Goal: Task Accomplishment & Management: Use online tool/utility

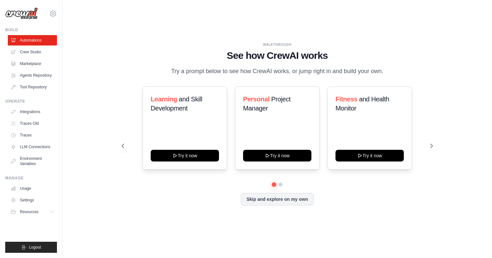
click at [208, 72] on p "Try a prompt below to see how CrewAI works, or jump right in and build your own." at bounding box center [277, 71] width 219 height 9
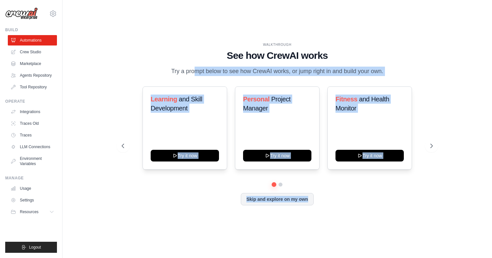
drag, startPoint x: 208, startPoint y: 72, endPoint x: 380, endPoint y: 218, distance: 225.6
click at [380, 218] on div "WALKTHROUGH See how [PERSON_NAME] works Try a prompt below to see how [PERSON_N…" at bounding box center [277, 129] width 408 height 245
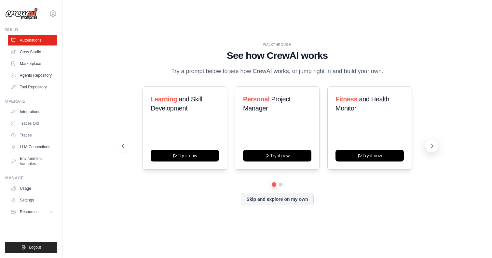
click at [431, 147] on icon at bounding box center [432, 146] width 7 height 7
click at [34, 50] on link "Crew Studio" at bounding box center [32, 52] width 49 height 10
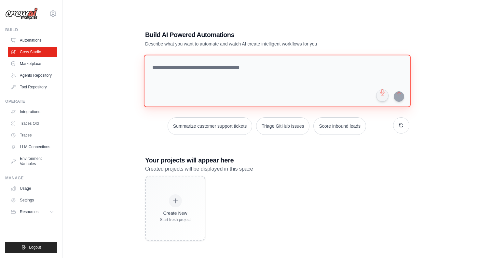
click at [192, 67] on textarea at bounding box center [277, 81] width 267 height 53
click at [196, 161] on h3 "Your projects will appear here" at bounding box center [277, 160] width 264 height 9
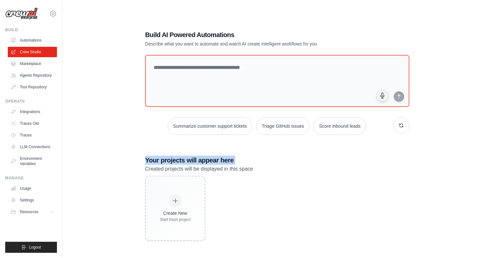
click at [196, 161] on h3 "Your projects will appear here" at bounding box center [277, 160] width 264 height 9
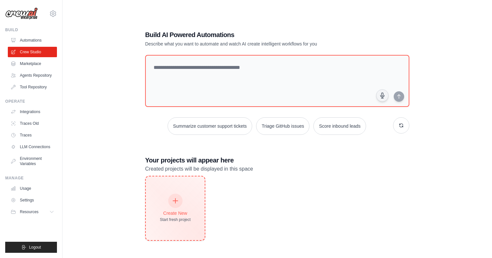
click at [175, 203] on icon at bounding box center [175, 200] width 7 height 7
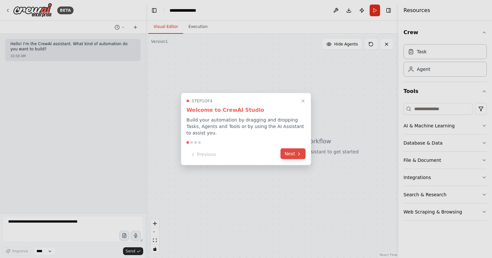
click at [293, 156] on button "Next" at bounding box center [292, 154] width 25 height 11
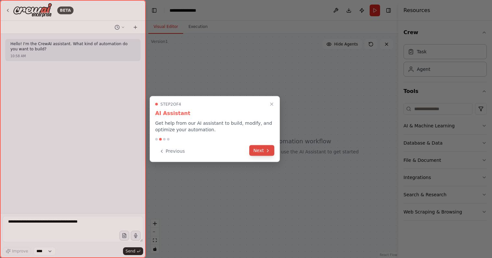
click at [261, 152] on button "Next" at bounding box center [261, 150] width 25 height 11
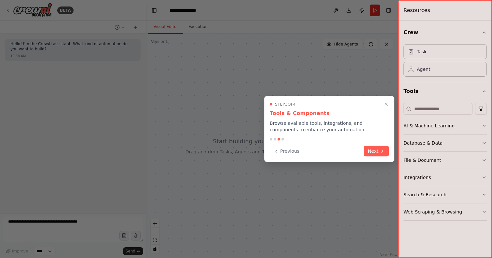
click at [306, 122] on p "Browse available tools, integrations, and components to enhance your automation." at bounding box center [329, 126] width 119 height 13
drag, startPoint x: 306, startPoint y: 122, endPoint x: 315, endPoint y: 137, distance: 17.5
click at [315, 137] on div "Step 3 of 4 Tools & Components Browse available tools, integrations, and compon…" at bounding box center [329, 129] width 130 height 66
click at [327, 128] on p "Browse available tools, integrations, and components to enhance your automation." at bounding box center [329, 126] width 119 height 13
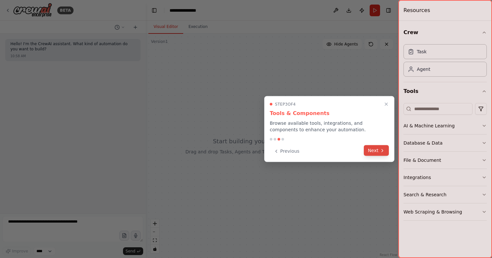
click at [376, 152] on button "Next" at bounding box center [376, 150] width 25 height 11
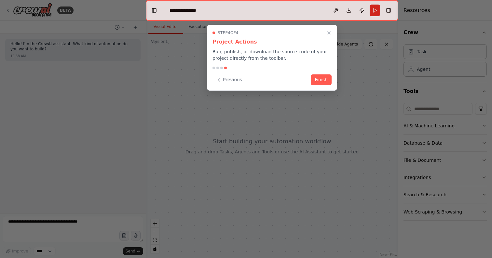
click at [242, 53] on p "Run, publish, or download the source code of your project directly from the too…" at bounding box center [271, 54] width 119 height 13
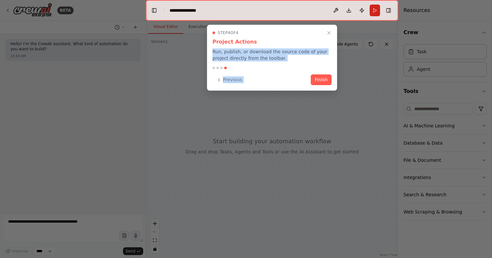
drag, startPoint x: 242, startPoint y: 53, endPoint x: 262, endPoint y: 75, distance: 30.1
click at [262, 75] on div "Step 4 of 4 Project Actions Run, publish, or download the source code of your p…" at bounding box center [272, 58] width 130 height 66
click at [276, 59] on p "Run, publish, or download the source code of your project directly from the too…" at bounding box center [271, 54] width 119 height 13
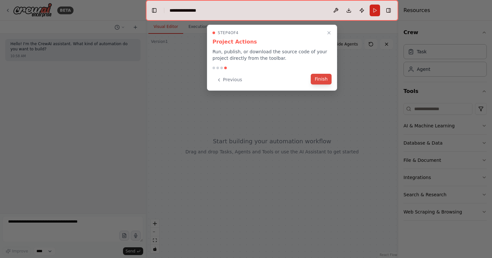
click at [325, 82] on button "Finish" at bounding box center [321, 79] width 21 height 11
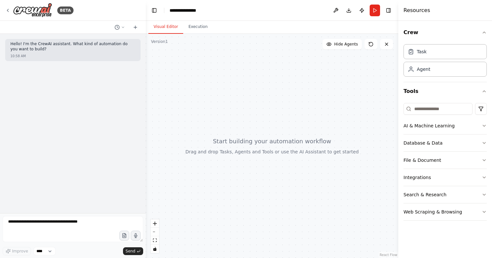
drag, startPoint x: 263, startPoint y: 144, endPoint x: 247, endPoint y: 144, distance: 15.9
click at [247, 144] on div at bounding box center [272, 146] width 252 height 224
click at [424, 53] on div "Task" at bounding box center [422, 51] width 10 height 7
click at [262, 76] on div at bounding box center [272, 146] width 252 height 224
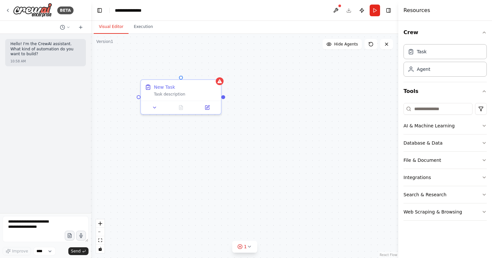
drag, startPoint x: 145, startPoint y: 126, endPoint x: 91, endPoint y: 127, distance: 54.3
click at [91, 127] on div "**********" at bounding box center [246, 129] width 492 height 258
click at [220, 82] on icon at bounding box center [219, 79] width 5 height 5
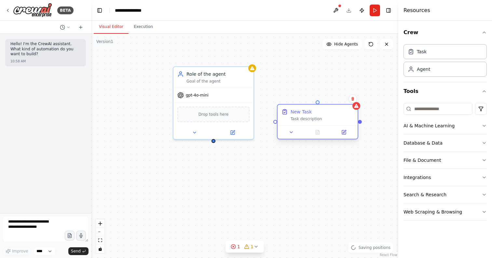
drag, startPoint x: 166, startPoint y: 97, endPoint x: 300, endPoint y: 124, distance: 137.4
click at [300, 124] on div "New Task Task description" at bounding box center [317, 115] width 80 height 21
click at [195, 112] on div "Drop tools here" at bounding box center [213, 113] width 72 height 16
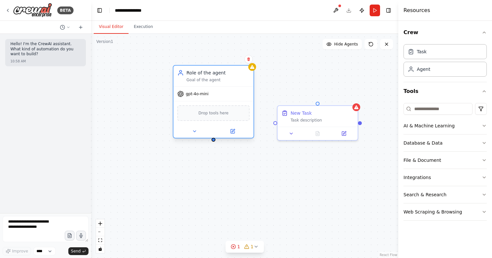
click at [213, 116] on span "Drop tools here" at bounding box center [213, 113] width 30 height 7
click at [421, 113] on input at bounding box center [437, 109] width 69 height 12
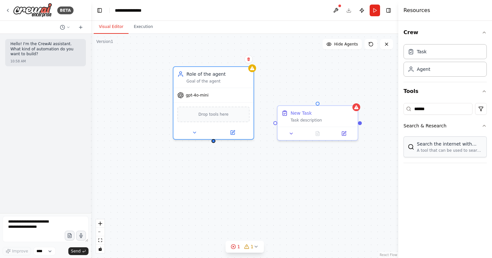
click at [439, 147] on div "Search the internet with Serper" at bounding box center [450, 144] width 66 height 7
click at [209, 114] on div "SerperDevTool" at bounding box center [213, 113] width 72 height 17
click at [219, 115] on div "SerperDevTool" at bounding box center [213, 113] width 72 height 17
click at [448, 110] on input "******" at bounding box center [437, 109] width 69 height 12
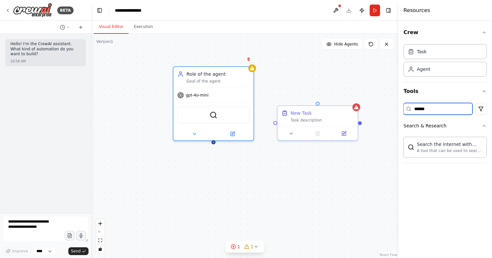
click at [448, 110] on input "******" at bounding box center [437, 109] width 69 height 12
click at [431, 105] on input "******" at bounding box center [437, 109] width 69 height 12
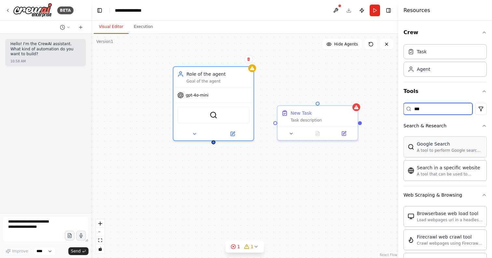
type input "***"
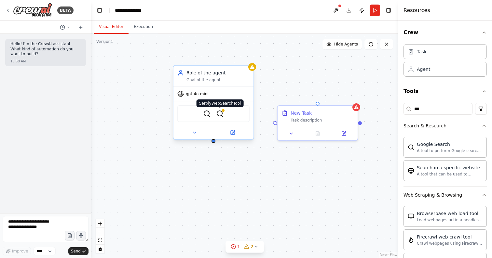
click at [222, 114] on img at bounding box center [220, 114] width 8 height 8
click at [206, 116] on img at bounding box center [207, 114] width 8 height 8
click at [264, 197] on div "New Task Task description Role of the agent Goal of the agent gpt-4o-mini Serpe…" at bounding box center [244, 146] width 307 height 224
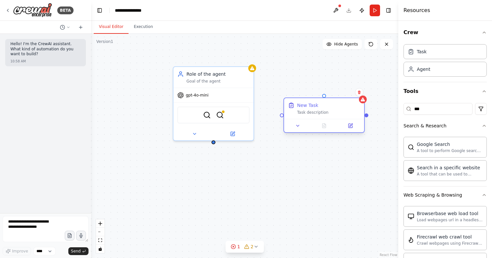
drag, startPoint x: 323, startPoint y: 124, endPoint x: 333, endPoint y: 118, distance: 11.7
click at [333, 118] on div "New Task Task description" at bounding box center [324, 108] width 80 height 21
drag, startPoint x: 289, startPoint y: 117, endPoint x: 215, endPoint y: 141, distance: 77.8
click at [215, 141] on div "New Task Task description Role of the agent Goal of the agent gpt-4o-mini Serpe…" at bounding box center [228, 146] width 307 height 224
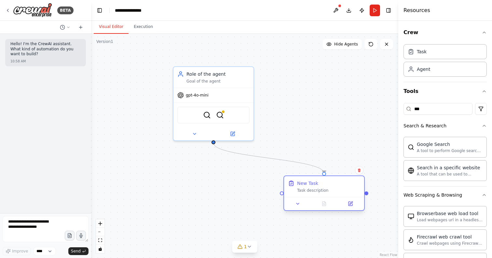
drag, startPoint x: 346, startPoint y: 113, endPoint x: 339, endPoint y: 192, distance: 78.7
click at [339, 192] on div "Task description" at bounding box center [328, 190] width 63 height 5
click at [322, 192] on div "Task description" at bounding box center [328, 190] width 63 height 5
click at [307, 190] on div "Task description" at bounding box center [328, 190] width 63 height 5
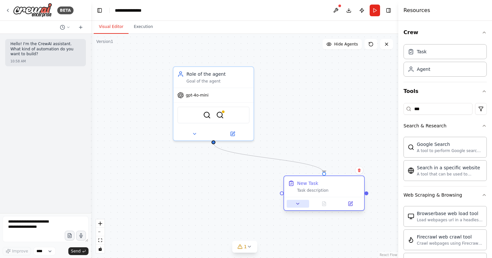
click at [300, 205] on icon at bounding box center [297, 203] width 5 height 5
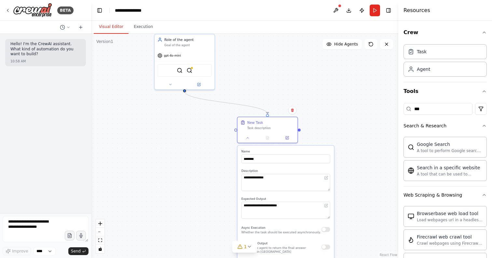
drag, startPoint x: 378, startPoint y: 204, endPoint x: 324, endPoint y: 132, distance: 90.1
click at [324, 132] on div "**********" at bounding box center [244, 146] width 307 height 224
click at [270, 156] on input "********" at bounding box center [285, 158] width 89 height 9
click at [267, 159] on input "********" at bounding box center [285, 158] width 89 height 9
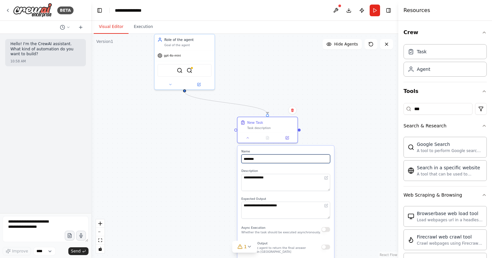
click at [267, 159] on input "********" at bounding box center [285, 158] width 89 height 9
click at [254, 160] on input "********" at bounding box center [285, 158] width 89 height 9
type input "*"
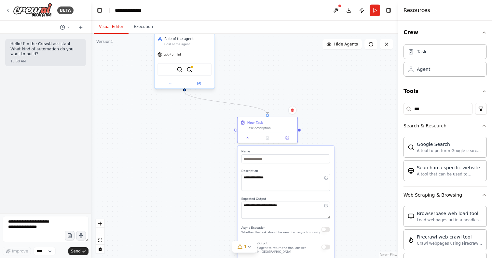
click at [177, 42] on div "Role of the agent Goal of the agent" at bounding box center [187, 41] width 47 height 10
click at [172, 45] on div "Goal of the agent" at bounding box center [187, 44] width 47 height 4
click at [148, 132] on div "**********" at bounding box center [244, 146] width 307 height 224
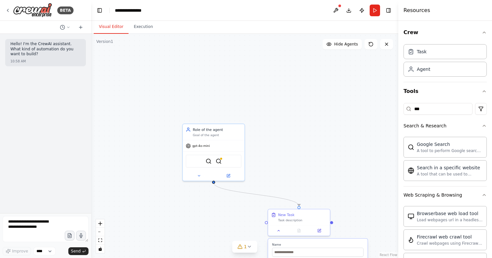
drag, startPoint x: 247, startPoint y: 71, endPoint x: 274, endPoint y: 163, distance: 96.4
click at [274, 163] on div "**********" at bounding box center [244, 146] width 307 height 224
click at [200, 130] on div "Role of the agent" at bounding box center [216, 128] width 49 height 5
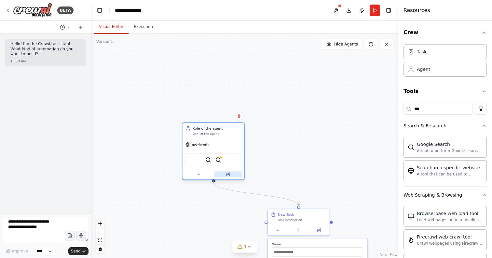
click at [229, 177] on button at bounding box center [228, 175] width 28 height 6
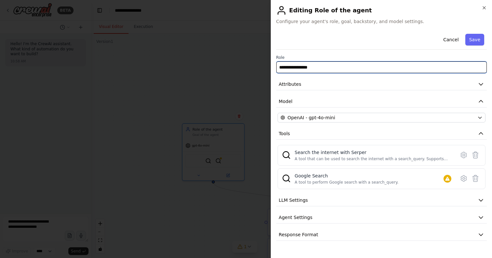
click at [293, 67] on input "**********" at bounding box center [381, 67] width 210 height 12
type input "**********"
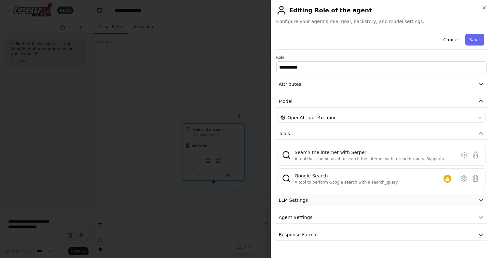
click at [293, 202] on span "LLM Settings" at bounding box center [293, 200] width 29 height 7
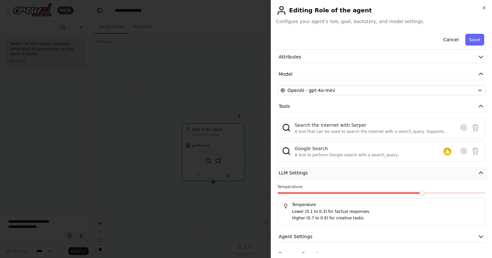
scroll to position [40, 0]
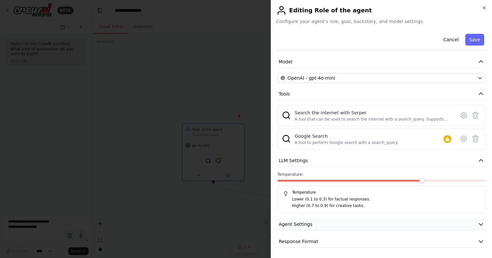
click at [313, 221] on button "Agent Settings" at bounding box center [381, 225] width 210 height 12
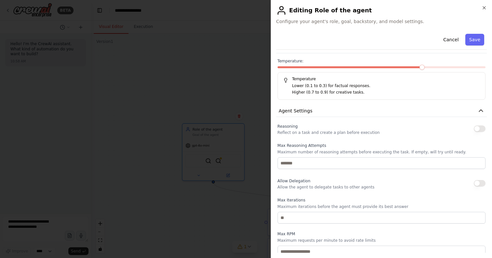
scroll to position [214, 0]
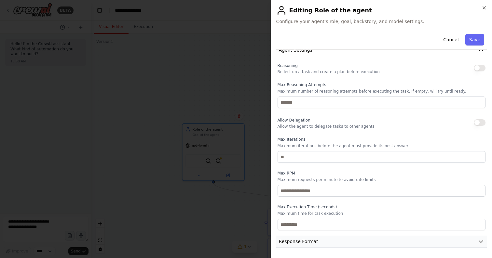
click at [319, 241] on button "Response Format" at bounding box center [381, 242] width 210 height 12
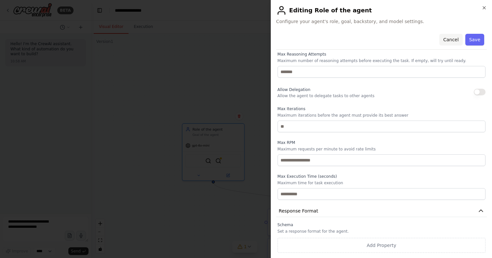
click at [454, 37] on button "Cancel" at bounding box center [450, 40] width 23 height 12
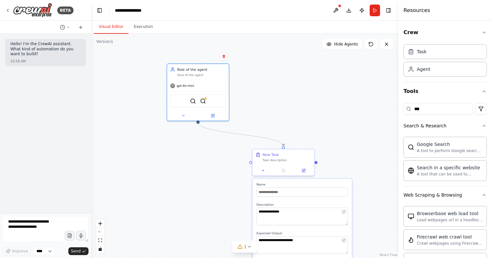
drag, startPoint x: 285, startPoint y: 167, endPoint x: 270, endPoint y: 107, distance: 61.8
click at [270, 107] on div "**********" at bounding box center [244, 146] width 307 height 224
click at [280, 195] on input "text" at bounding box center [301, 192] width 91 height 9
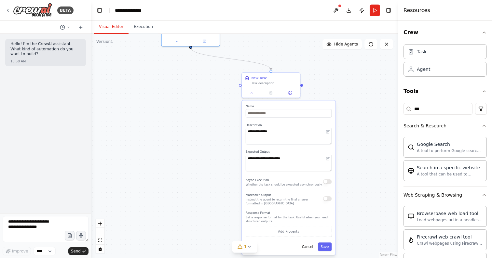
drag, startPoint x: 372, startPoint y: 235, endPoint x: 359, endPoint y: 155, distance: 81.0
click at [359, 155] on div "**********" at bounding box center [244, 146] width 307 height 224
click at [325, 200] on button "button" at bounding box center [327, 198] width 8 height 5
click at [327, 200] on button "button" at bounding box center [327, 198] width 8 height 5
click at [277, 115] on input "text" at bounding box center [289, 113] width 86 height 8
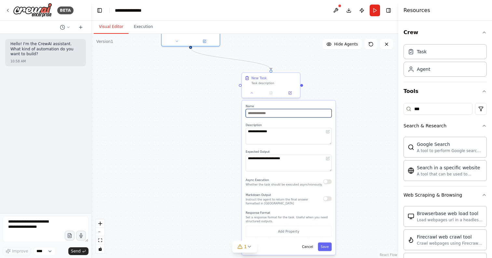
click at [270, 114] on input "text" at bounding box center [289, 113] width 86 height 8
type input "*"
type input "**********"
click at [264, 130] on textarea "**********" at bounding box center [289, 136] width 86 height 17
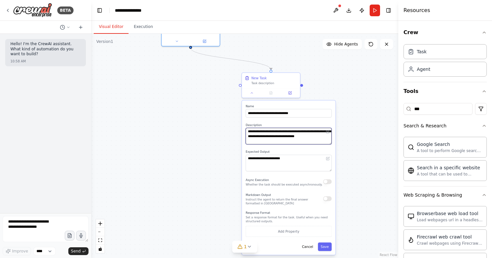
type textarea "**********"
click at [280, 163] on textarea "**********" at bounding box center [289, 163] width 86 height 17
click at [291, 159] on textarea "**********" at bounding box center [289, 163] width 86 height 17
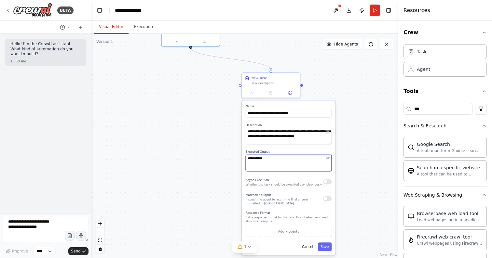
type textarea "**********"
click at [352, 186] on div "**********" at bounding box center [244, 146] width 307 height 224
click at [325, 250] on button "Save" at bounding box center [325, 247] width 14 height 8
click at [325, 246] on button "Save" at bounding box center [325, 247] width 14 height 8
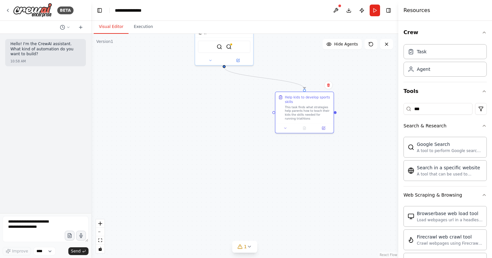
drag, startPoint x: 251, startPoint y: 164, endPoint x: 285, endPoint y: 184, distance: 39.9
click at [285, 185] on div ".deletable-edge-delete-btn { width: 20px; height: 20px; border: 0px solid #ffff…" at bounding box center [244, 146] width 307 height 224
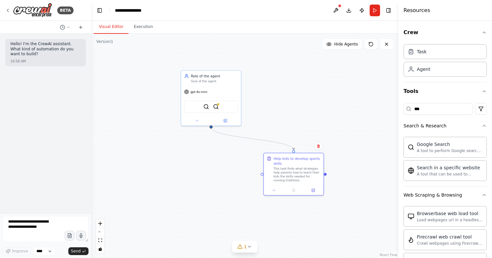
drag, startPoint x: 284, startPoint y: 185, endPoint x: 272, endPoint y: 247, distance: 63.6
click at [272, 247] on div ".deletable-edge-delete-btn { width: 20px; height: 20px; border: 0px solid #ffff…" at bounding box center [244, 146] width 307 height 224
click at [374, 10] on button "Run" at bounding box center [374, 11] width 10 height 12
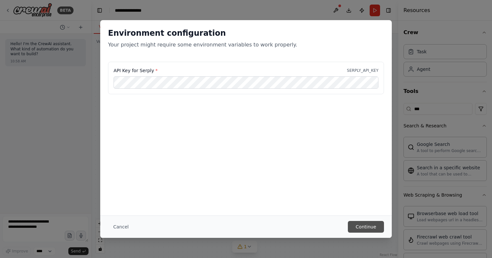
click at [362, 224] on button "Continue" at bounding box center [366, 227] width 36 height 12
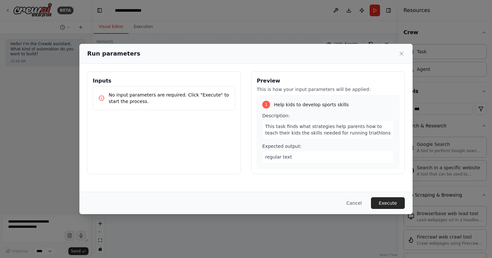
click at [179, 96] on p "No input parameters are required. Click "Execute" to start the process." at bounding box center [169, 98] width 121 height 13
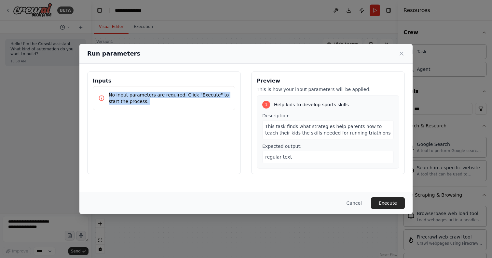
click at [179, 96] on p "No input parameters are required. Click "Execute" to start the process." at bounding box center [169, 98] width 121 height 13
click at [148, 94] on p "No input parameters are required. Click "Execute" to start the process." at bounding box center [169, 98] width 121 height 13
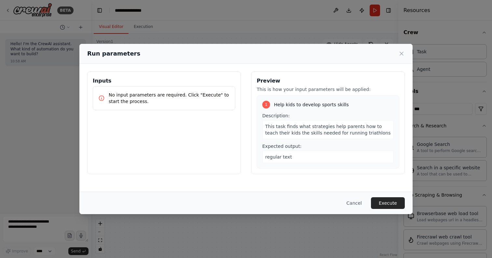
click at [272, 87] on p "This is how your input parameters will be applied:" at bounding box center [328, 89] width 142 height 7
click at [297, 160] on div "regular text" at bounding box center [327, 157] width 131 height 12
click at [301, 132] on span "This task finds what strategies help parents how to teach their kids the skills…" at bounding box center [327, 130] width 125 height 12
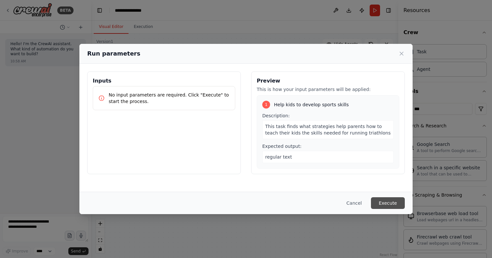
click at [390, 200] on button "Execute" at bounding box center [388, 203] width 34 height 12
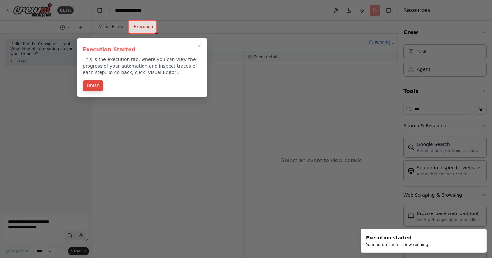
click at [95, 87] on button "Finish" at bounding box center [93, 85] width 21 height 11
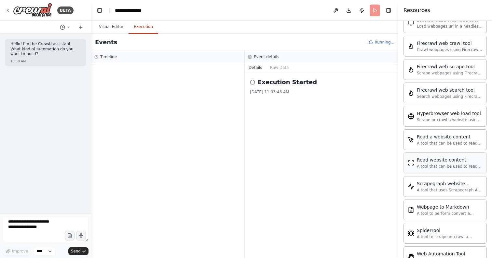
scroll to position [219, 0]
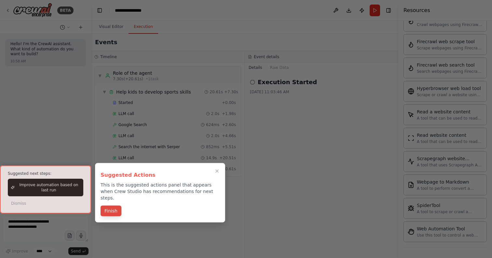
click at [112, 206] on button "Finish" at bounding box center [110, 211] width 21 height 11
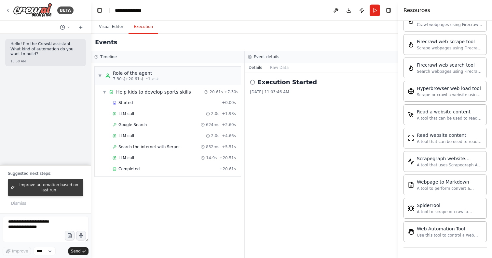
click at [55, 193] on span "Improve automation based on last run" at bounding box center [48, 187] width 63 height 10
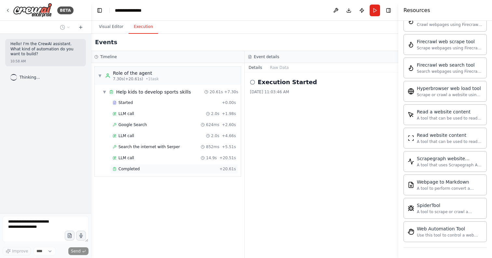
click at [147, 170] on div "Completed" at bounding box center [165, 168] width 104 height 5
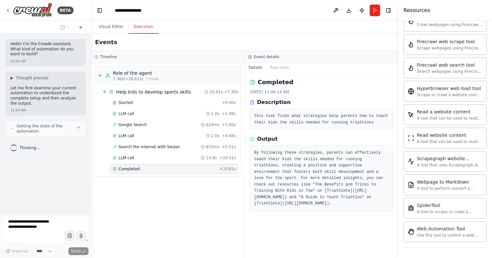
drag, startPoint x: 282, startPoint y: 154, endPoint x: 335, endPoint y: 188, distance: 62.9
click at [335, 188] on pre "By following these strategies, parents can effectively teach their kids the ski…" at bounding box center [321, 178] width 135 height 57
click at [306, 188] on pre "By following these strategies, parents can effectively teach their kids the ski…" at bounding box center [321, 178] width 135 height 57
click at [298, 161] on pre "By following these strategies, parents can effectively teach their kids the ski…" at bounding box center [321, 178] width 135 height 57
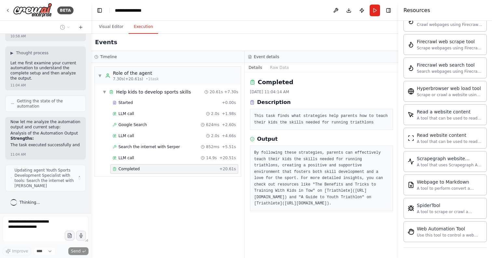
drag, startPoint x: 301, startPoint y: 161, endPoint x: 333, endPoint y: 214, distance: 61.0
click at [333, 207] on pre "By following these strategies, parents can effectively teach their kids the ski…" at bounding box center [321, 178] width 135 height 57
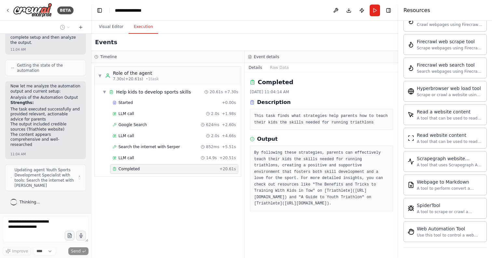
click at [335, 207] on pre "By following these strategies, parents can effectively teach their kids the ski…" at bounding box center [321, 178] width 135 height 57
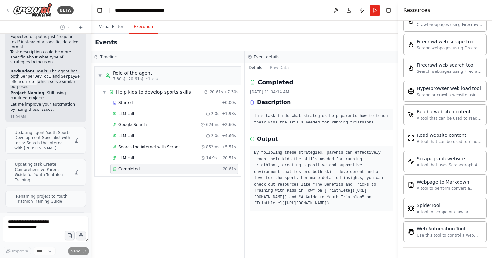
scroll to position [242, 0]
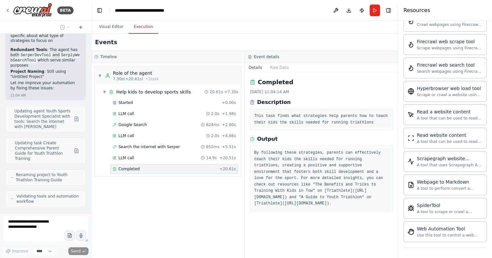
click at [37, 194] on span "Validating tools and automation workflow" at bounding box center [48, 199] width 64 height 10
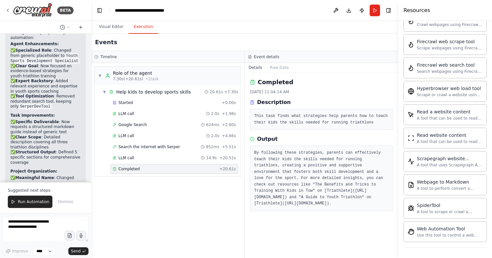
click at [46, 89] on div "Improvements Made I've significantly improved your automation: Agent Enhancemen…" at bounding box center [45, 104] width 70 height 159
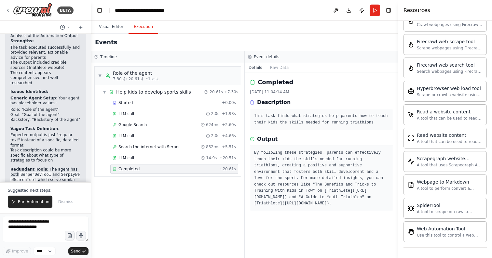
scroll to position [126, 0]
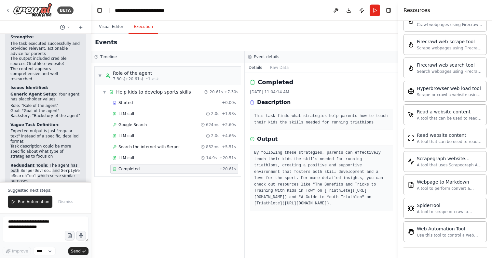
click at [24, 92] on strong "Generic Agent Setup" at bounding box center [33, 94] width 46 height 5
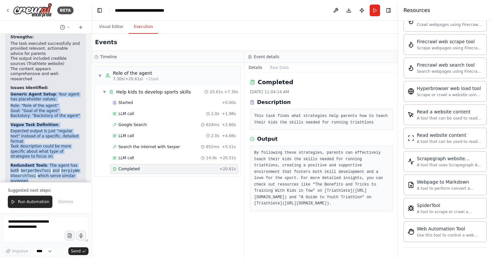
drag, startPoint x: 24, startPoint y: 91, endPoint x: 57, endPoint y: 170, distance: 86.0
click at [57, 170] on ol "Generic Agent Setup : Your agent has placeholder values: Role: "Role of the age…" at bounding box center [45, 143] width 70 height 103
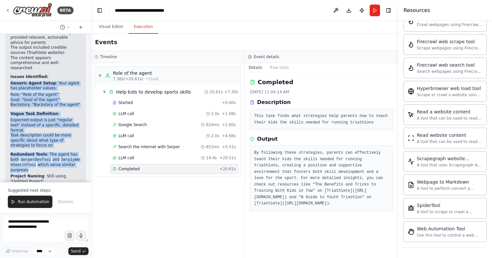
scroll to position [150, 0]
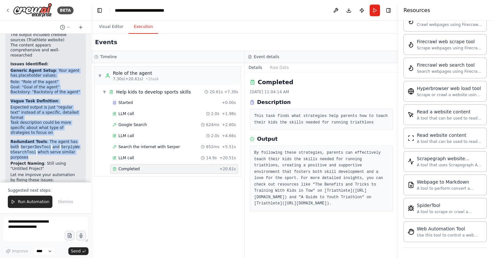
click at [43, 144] on code "SerplyWebSearchTool" at bounding box center [44, 149] width 69 height 11
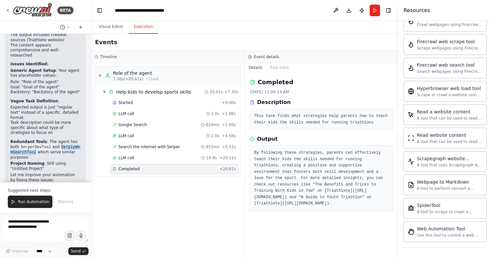
click at [43, 144] on code "SerplyWebSearchTool" at bounding box center [44, 149] width 69 height 11
click at [29, 161] on strong "Project Naming" at bounding box center [27, 163] width 34 height 5
drag, startPoint x: 29, startPoint y: 154, endPoint x: 37, endPoint y: 170, distance: 18.2
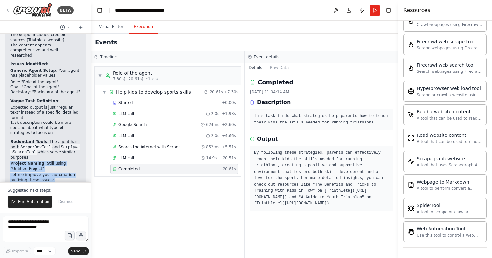
click at [37, 170] on div "Now let me analyze the automation output and current setup: Analysis of the Aut…" at bounding box center [45, 89] width 70 height 190
click at [37, 173] on p "Let me improve your automation by fixing these issues:" at bounding box center [45, 178] width 70 height 10
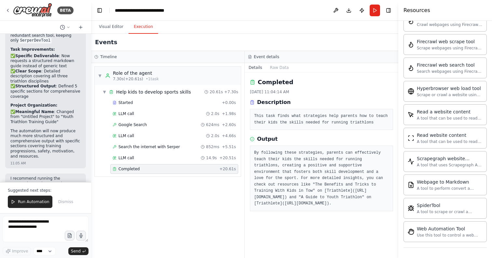
scroll to position [516, 0]
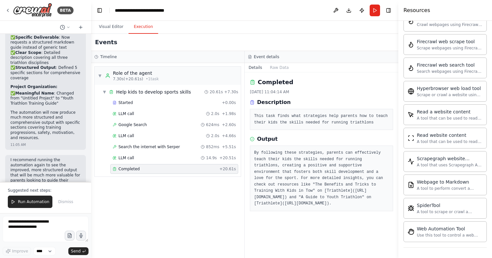
drag, startPoint x: 15, startPoint y: 139, endPoint x: 52, endPoint y: 159, distance: 42.2
click at [52, 159] on p "I recommend running the automation again to see the improved, more structured o…" at bounding box center [45, 173] width 70 height 31
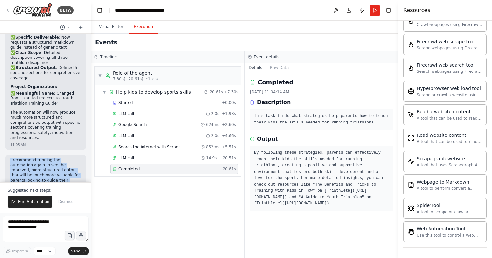
drag, startPoint x: 46, startPoint y: 167, endPoint x: 43, endPoint y: 133, distance: 34.7
click at [43, 133] on div "Hello! I'm the CrewAI assistant. What kind of automation do you want to build? …" at bounding box center [45, 108] width 91 height 148
click at [52, 158] on p "I recommend running the automation again to see the improved, more structured o…" at bounding box center [45, 173] width 70 height 31
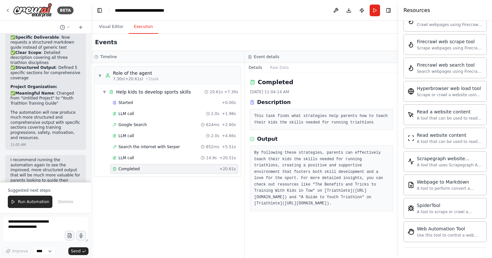
click at [31, 158] on p "I recommend running the automation again to see the improved, more structured o…" at bounding box center [45, 173] width 70 height 31
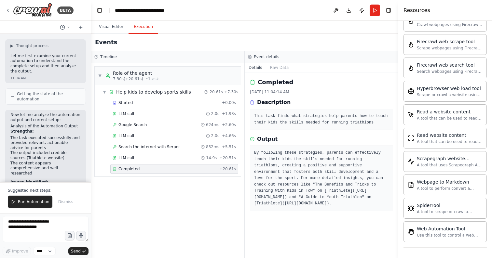
scroll to position [0, 0]
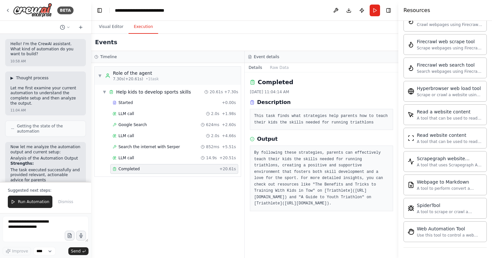
click at [12, 76] on span "▶" at bounding box center [11, 77] width 3 height 5
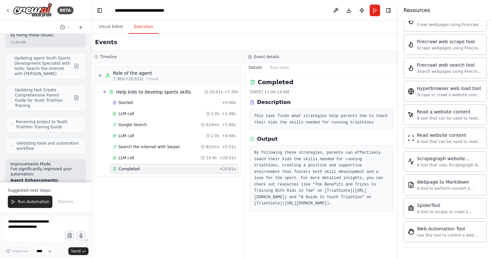
scroll to position [403, 0]
click at [77, 93] on button at bounding box center [77, 97] width 8 height 8
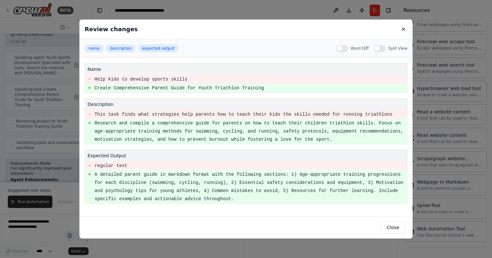
click at [179, 124] on pre "Research and compile a comprehensive guide for parents on how to teach their ch…" at bounding box center [250, 131] width 312 height 24
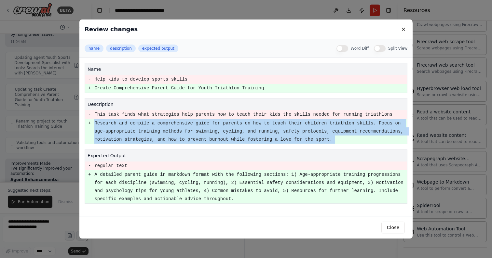
click at [179, 124] on pre "Research and compile a comprehensive guide for parents on how to teach their ch…" at bounding box center [250, 131] width 312 height 24
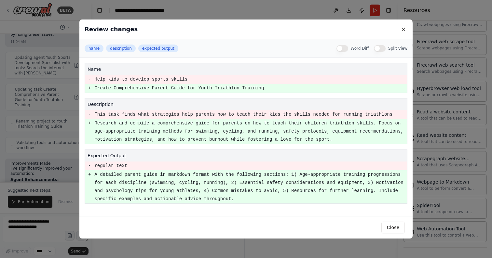
click at [192, 87] on pre "Create Comprehensive Parent Guide for Youth Triathlon Training" at bounding box center [250, 88] width 312 height 8
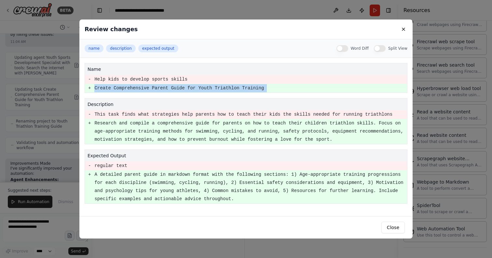
click at [192, 87] on pre "Create Comprehensive Parent Guide for Youth Triathlon Training" at bounding box center [250, 88] width 312 height 8
click at [123, 176] on pre "A detailed parent guide in markdown format with the following sections: 1) Age-…" at bounding box center [250, 187] width 312 height 33
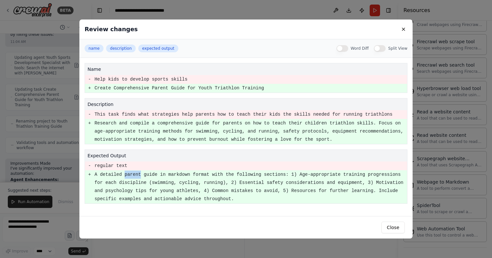
click at [123, 176] on pre "A detailed parent guide in markdown format with the following sections: 1) Age-…" at bounding box center [250, 187] width 312 height 33
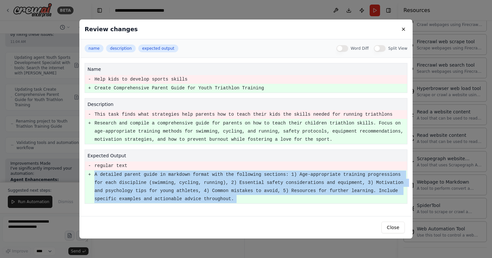
click at [123, 176] on pre "A detailed parent guide in markdown format with the following sections: 1) Age-…" at bounding box center [250, 187] width 312 height 33
click at [98, 182] on pre "A detailed parent guide in markdown format with the following sections: 1) Age-…" at bounding box center [250, 187] width 312 height 33
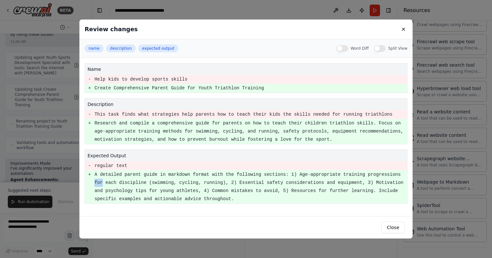
click at [98, 182] on pre "A detailed parent guide in markdown format with the following sections: 1) Age-…" at bounding box center [250, 187] width 312 height 33
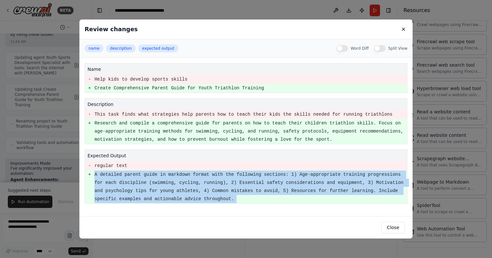
click at [98, 182] on pre "A detailed parent guide in markdown format with the following sections: 1) Age-…" at bounding box center [250, 187] width 312 height 33
click at [176, 189] on pre "A detailed parent guide in markdown format with the following sections: 1) Age-…" at bounding box center [250, 187] width 312 height 33
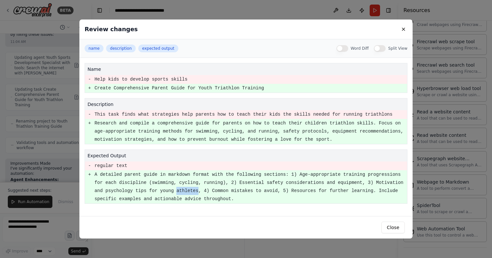
click at [176, 189] on pre "A detailed parent guide in markdown format with the following sections: 1) Age-…" at bounding box center [250, 187] width 312 height 33
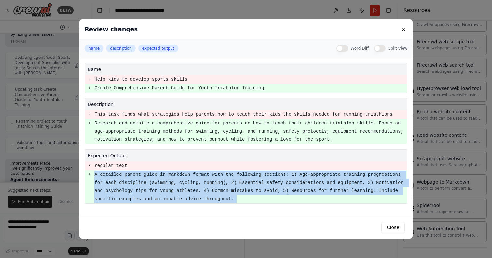
click at [176, 189] on pre "A detailed parent guide in markdown format with the following sections: 1) Age-…" at bounding box center [250, 187] width 312 height 33
click at [221, 196] on pre "A detailed parent guide in markdown format with the following sections: 1) Age-…" at bounding box center [250, 187] width 312 height 33
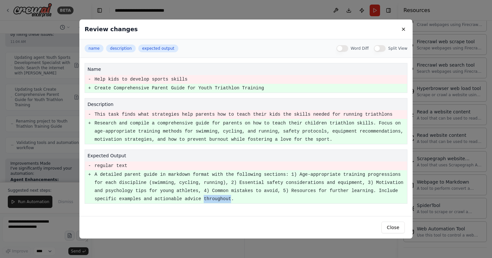
click at [221, 196] on pre "A detailed parent guide in markdown format with the following sections: 1) Age-…" at bounding box center [250, 187] width 312 height 33
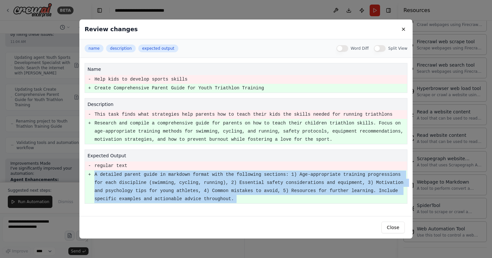
click at [221, 196] on pre "A detailed parent guide in markdown format with the following sections: 1) Age-…" at bounding box center [250, 187] width 312 height 33
click at [391, 225] on button "Close" at bounding box center [392, 228] width 23 height 12
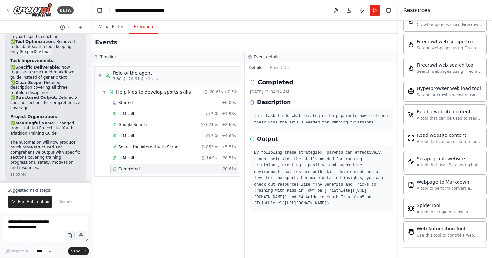
scroll to position [613, 0]
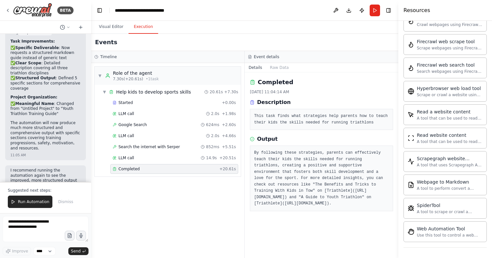
click at [47, 168] on p "I recommend running the automation again to see the improved, more structured o…" at bounding box center [45, 183] width 70 height 31
click at [29, 168] on p "I recommend running the automation again to see the improved, more structured o…" at bounding box center [45, 183] width 70 height 31
click at [24, 204] on span "Run Automation" at bounding box center [34, 201] width 32 height 5
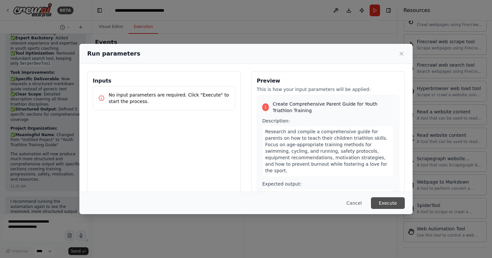
click at [387, 206] on button "Execute" at bounding box center [388, 203] width 34 height 12
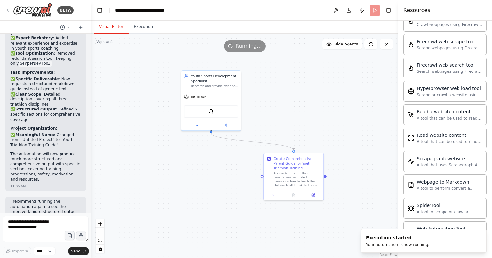
click at [110, 28] on button "Visual Editor" at bounding box center [111, 27] width 35 height 14
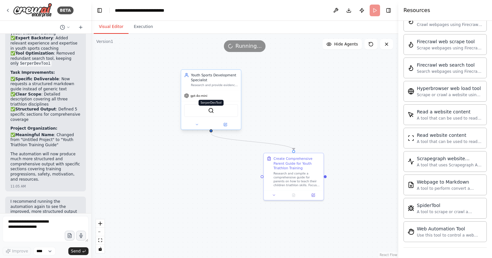
click at [212, 112] on img at bounding box center [211, 111] width 6 height 6
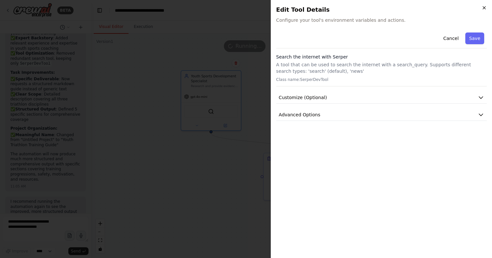
click at [485, 7] on icon "button" at bounding box center [483, 7] width 5 height 5
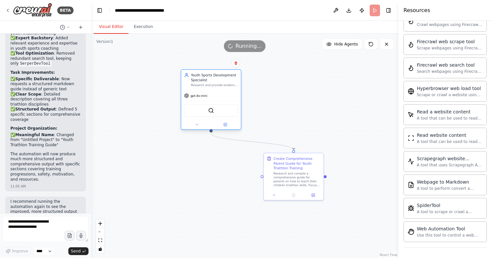
click at [212, 88] on div "Youth Sports Development Specialist Research and provide evidence-based strateg…" at bounding box center [211, 80] width 60 height 20
click at [206, 79] on div "Youth Sports Development Specialist" at bounding box center [214, 78] width 47 height 10
click at [206, 86] on div "Research and provide evidence-based strategies to help parents effectively teac…" at bounding box center [214, 85] width 47 height 4
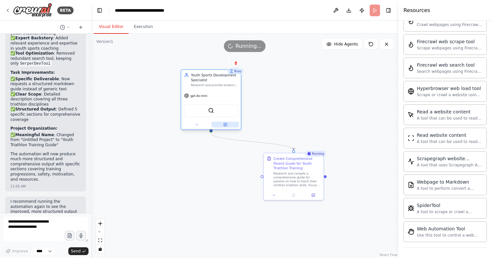
click at [224, 125] on icon at bounding box center [225, 124] width 2 height 2
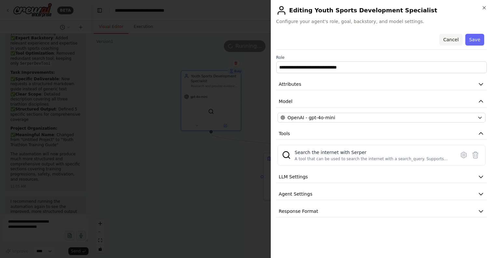
click at [446, 42] on button "Cancel" at bounding box center [450, 40] width 23 height 12
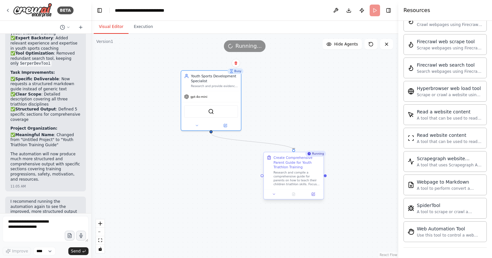
click at [301, 182] on div "Research and compile a comprehensive guide for parents on how to teach their ch…" at bounding box center [296, 179] width 47 height 16
click at [314, 199] on div "Create Comprehensive Parent Guide for Youth Triathlon Training Research and com…" at bounding box center [293, 176] width 61 height 48
click at [313, 197] on button at bounding box center [313, 195] width 17 height 6
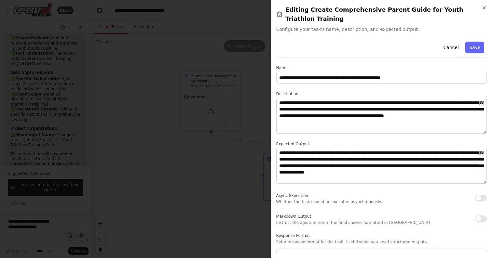
scroll to position [613, 0]
click at [448, 42] on button "Cancel" at bounding box center [450, 48] width 23 height 12
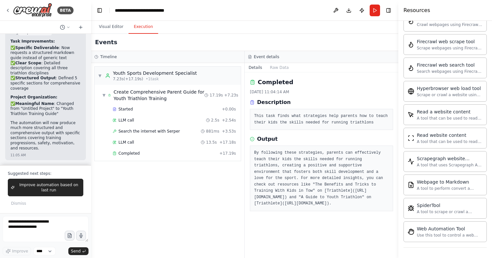
click at [146, 32] on button "Execution" at bounding box center [143, 27] width 30 height 14
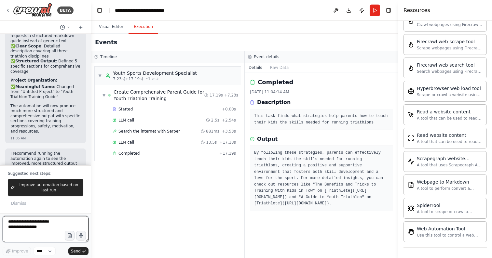
click at [28, 225] on textarea at bounding box center [46, 229] width 86 height 26
click at [43, 253] on select "****" at bounding box center [44, 251] width 22 height 8
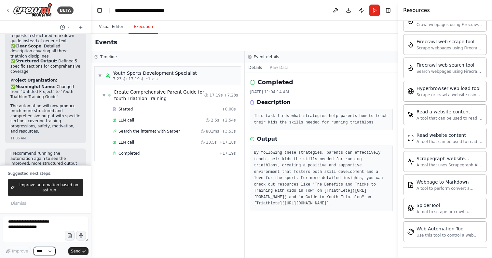
click at [398, 218] on div at bounding box center [399, 129] width 3 height 258
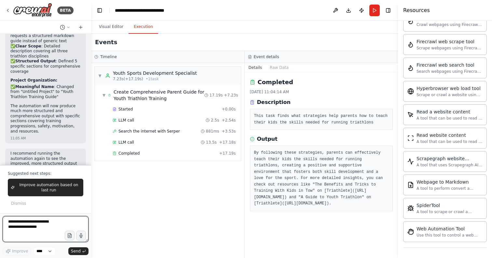
click at [41, 226] on textarea at bounding box center [46, 229] width 86 height 26
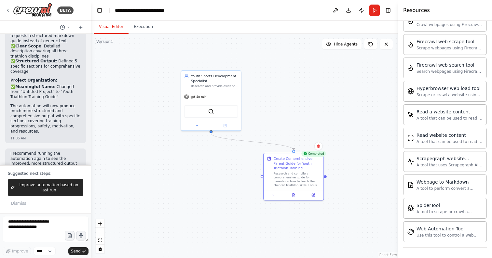
click at [112, 27] on button "Visual Editor" at bounding box center [111, 27] width 35 height 14
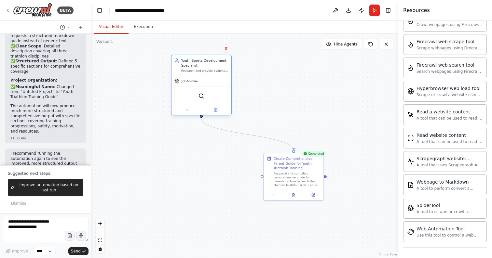
drag, startPoint x: 212, startPoint y: 92, endPoint x: 202, endPoint y: 76, distance: 18.5
click at [202, 76] on div "gpt-4o-mini" at bounding box center [201, 81] width 60 height 11
click at [343, 48] on button "Hide Agents" at bounding box center [341, 44] width 39 height 10
click at [343, 48] on button "Show Agents" at bounding box center [340, 44] width 41 height 10
click at [389, 12] on button "Toggle Right Sidebar" at bounding box center [387, 10] width 9 height 9
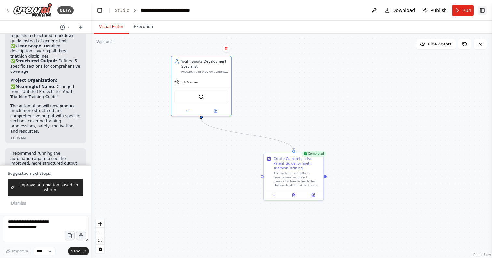
click at [482, 11] on button "Toggle Right Sidebar" at bounding box center [481, 10] width 9 height 9
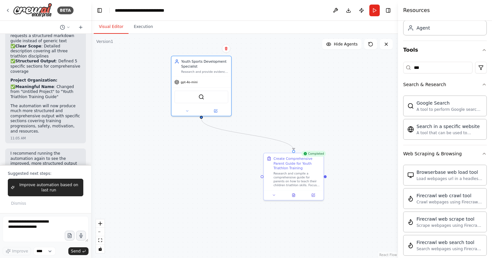
scroll to position [0, 0]
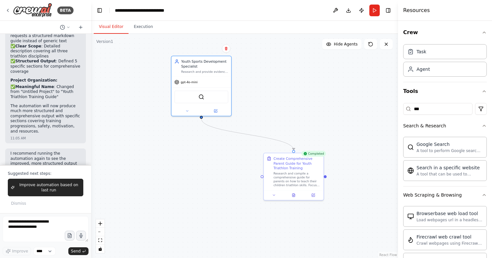
click at [360, 27] on div "Visual Editor Execution" at bounding box center [244, 27] width 307 height 13
click at [348, 11] on button "Download" at bounding box center [348, 11] width 10 height 12
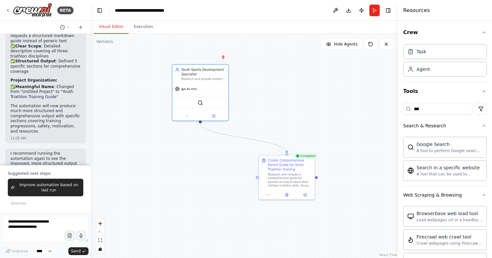
click at [389, 253] on link "React Flow" at bounding box center [388, 255] width 18 height 4
click at [360, 13] on button "Publish" at bounding box center [361, 11] width 10 height 12
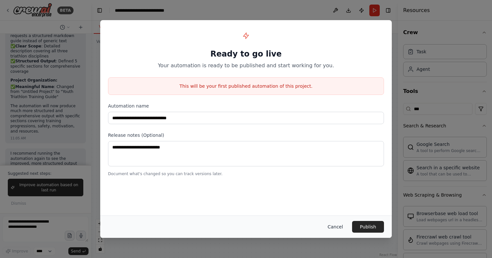
click at [338, 226] on button "Cancel" at bounding box center [335, 227] width 26 height 12
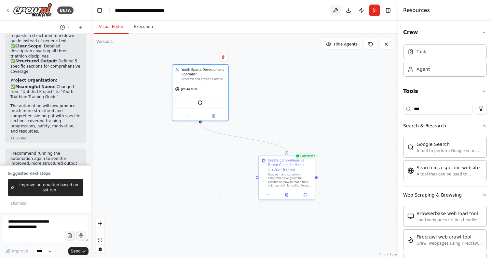
click at [333, 11] on button at bounding box center [335, 11] width 10 height 12
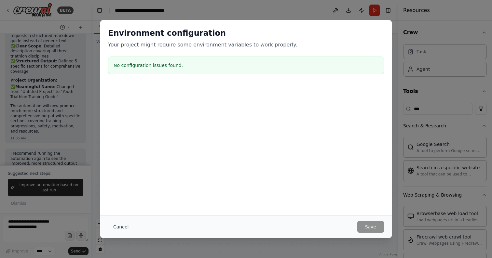
click at [125, 228] on button "Cancel" at bounding box center [121, 227] width 26 height 12
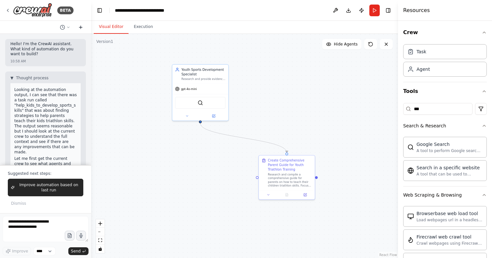
click at [81, 28] on icon at bounding box center [80, 27] width 5 height 5
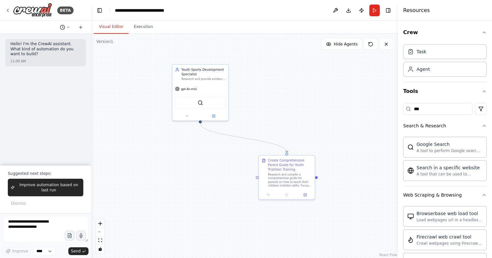
click at [69, 27] on icon at bounding box center [68, 27] width 2 height 1
click at [30, 53] on span "Based on the last automation run, please analyze the output, and if applicable,…" at bounding box center [37, 50] width 42 height 5
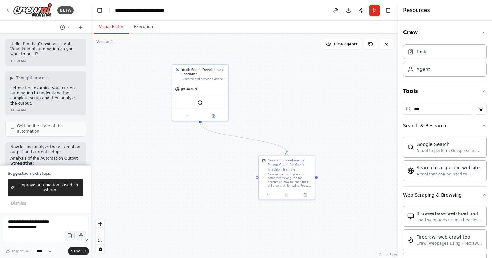
click at [5, 9] on div "BETA" at bounding box center [45, 10] width 91 height 21
click at [8, 11] on icon at bounding box center [7, 10] width 5 height 5
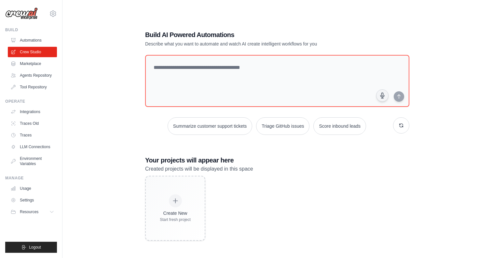
click at [237, 225] on div "Create New Start fresh project" at bounding box center [277, 208] width 264 height 65
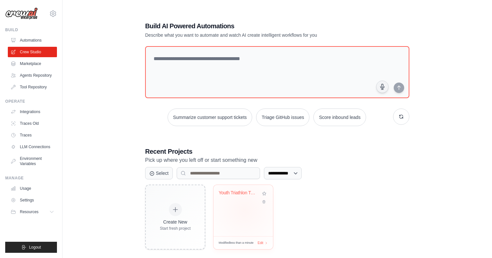
click at [245, 210] on div "Youth Triathlon Training Guide" at bounding box center [243, 210] width 60 height 51
click at [299, 173] on select "**********" at bounding box center [283, 173] width 38 height 12
click at [35, 74] on link "Agents Repository" at bounding box center [32, 75] width 49 height 10
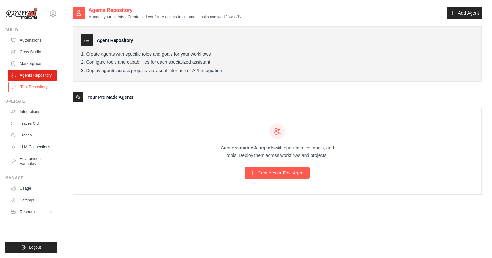
click at [40, 86] on link "Tool Repository" at bounding box center [32, 87] width 49 height 10
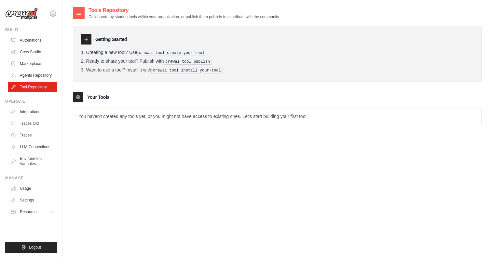
click at [114, 114] on p "You haven't created any tools yet, or you might not have access to existing one…" at bounding box center [277, 116] width 408 height 17
click at [120, 118] on p "You haven't created any tools yet, or you might not have access to existing one…" at bounding box center [277, 116] width 408 height 17
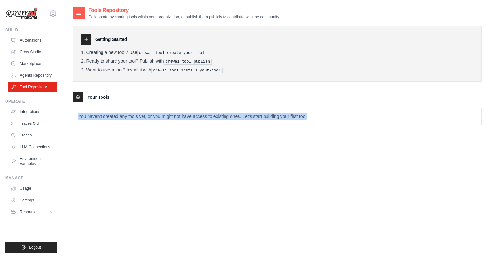
click at [120, 118] on p "You haven't created any tools yet, or you might not have access to existing one…" at bounding box center [277, 116] width 408 height 17
click at [139, 97] on div "Your Tools" at bounding box center [277, 97] width 408 height 10
click at [29, 146] on link "LLM Connections" at bounding box center [32, 147] width 49 height 10
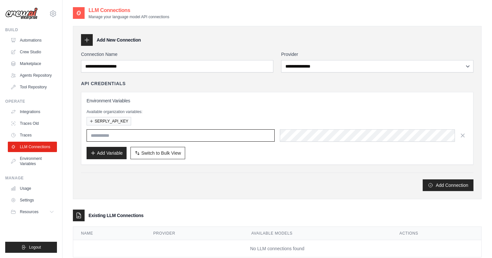
click at [153, 137] on input "text" at bounding box center [180, 135] width 188 height 12
click at [27, 162] on link "Environment Variables" at bounding box center [32, 161] width 49 height 16
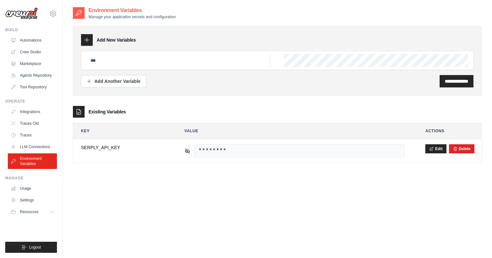
click at [166, 206] on div "**********" at bounding box center [277, 136] width 408 height 258
click at [31, 189] on link "Usage" at bounding box center [32, 188] width 49 height 10
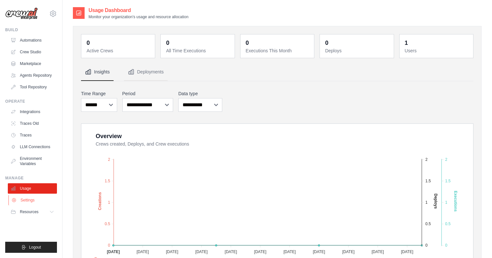
click at [29, 202] on link "Settings" at bounding box center [32, 200] width 49 height 10
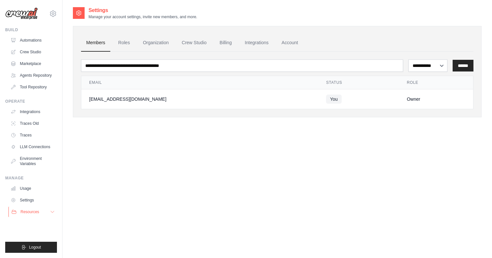
click at [42, 213] on button "Resources" at bounding box center [32, 212] width 49 height 10
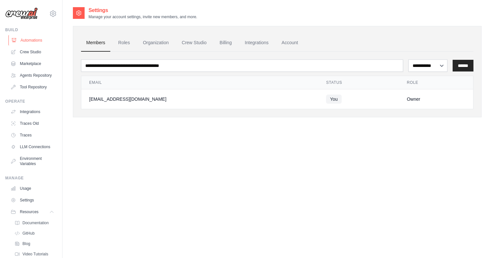
click at [36, 42] on link "Automations" at bounding box center [32, 40] width 49 height 10
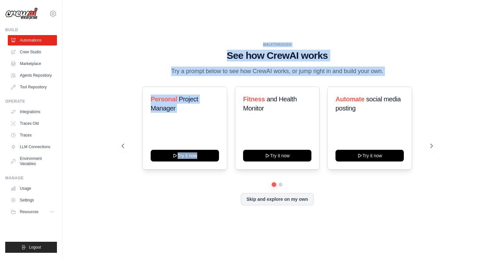
drag, startPoint x: 220, startPoint y: 32, endPoint x: 270, endPoint y: 76, distance: 66.8
click at [270, 76] on div "WALKTHROUGH See how CrewAI works Try a prompt below to see how CrewAI works, or…" at bounding box center [277, 129] width 408 height 245
click at [297, 69] on p "Try a prompt below to see how CrewAI works, or jump right in and build your own." at bounding box center [277, 71] width 219 height 9
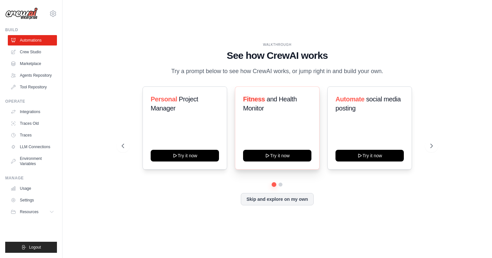
click at [284, 100] on span "and Health Monitor" at bounding box center [270, 104] width 54 height 16
click at [383, 111] on h3 "Automate social media posting" at bounding box center [369, 104] width 68 height 18
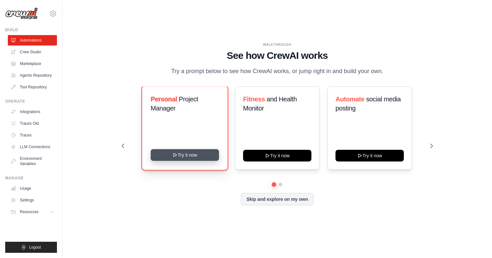
click at [181, 157] on button "Try it now" at bounding box center [185, 155] width 68 height 12
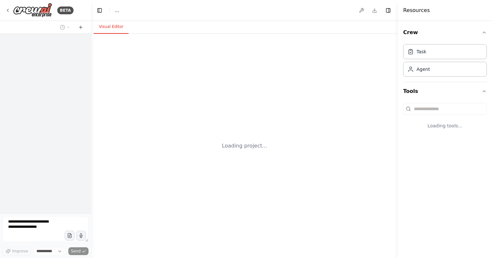
select select "****"
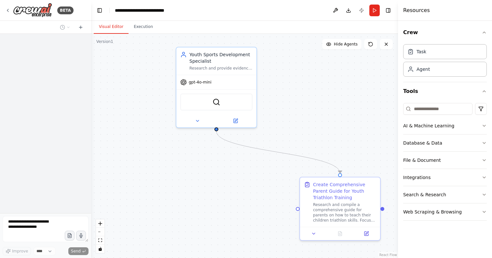
scroll to position [485, 0]
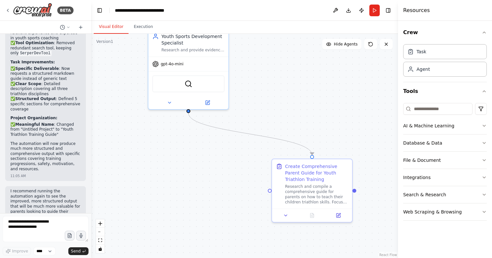
drag, startPoint x: 203, startPoint y: 203, endPoint x: 175, endPoint y: 185, distance: 33.1
click at [175, 185] on div ".deletable-edge-delete-btn { width: 20px; height: 20px; border: 0px solid #ffff…" at bounding box center [244, 146] width 307 height 224
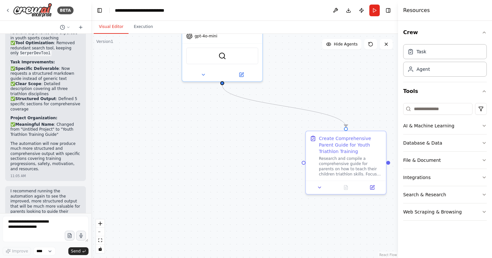
drag, startPoint x: 169, startPoint y: 197, endPoint x: 203, endPoint y: 169, distance: 43.9
click at [203, 169] on div ".deletable-edge-delete-btn { width: 20px; height: 20px; border: 0px solid #ffff…" at bounding box center [244, 146] width 307 height 224
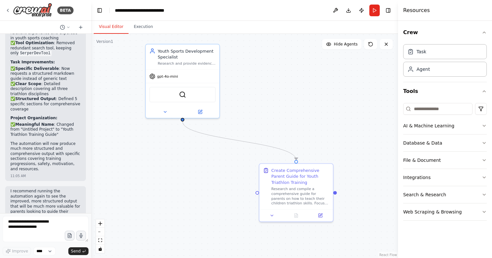
drag, startPoint x: 231, startPoint y: 189, endPoint x: 193, endPoint y: 218, distance: 47.3
click at [193, 218] on div ".deletable-edge-delete-btn { width: 20px; height: 20px; border: 0px solid #ffff…" at bounding box center [244, 146] width 307 height 224
click at [22, 11] on img at bounding box center [32, 10] width 39 height 15
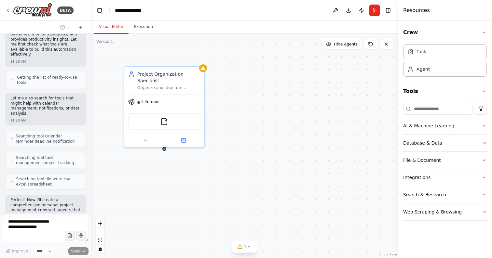
scroll to position [189, 0]
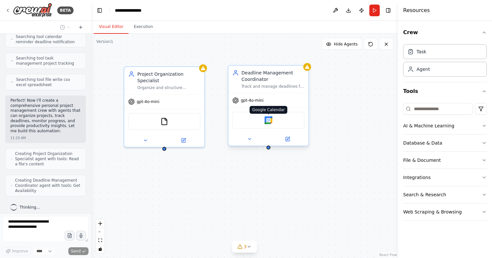
click at [268, 123] on img at bounding box center [268, 120] width 8 height 8
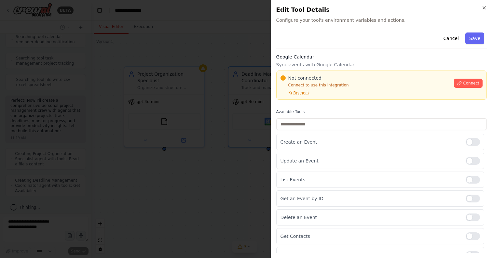
scroll to position [216, 0]
click at [198, 181] on div at bounding box center [246, 129] width 492 height 258
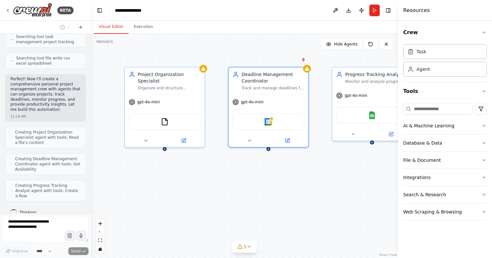
scroll to position [237, 0]
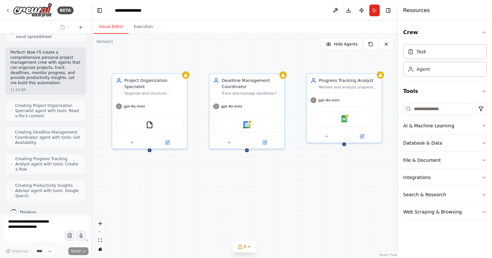
drag, startPoint x: 285, startPoint y: 188, endPoint x: 262, endPoint y: 186, distance: 22.9
click at [262, 186] on div "Project Organization Specialist Organize and structure personal projects by cat…" at bounding box center [244, 146] width 307 height 224
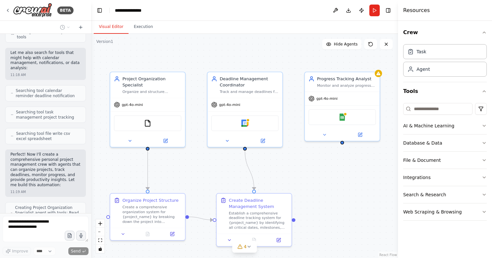
scroll to position [0, 0]
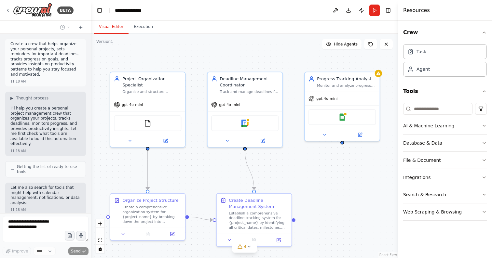
click at [34, 60] on p "Create a crew that helps organize your personal projects, sets reminders for im…" at bounding box center [45, 59] width 70 height 35
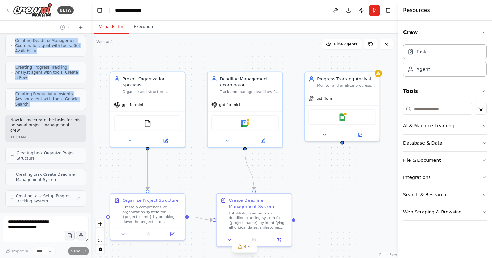
drag, startPoint x: 34, startPoint y: 60, endPoint x: 41, endPoint y: 79, distance: 21.0
click at [41, 79] on div "Create a crew that helps organize your personal projects, sets reminders for im…" at bounding box center [45, 123] width 91 height 179
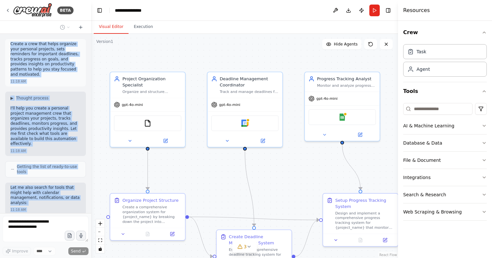
click at [51, 65] on p "Create a crew that helps organize your personal projects, sets reminders for im…" at bounding box center [45, 59] width 70 height 35
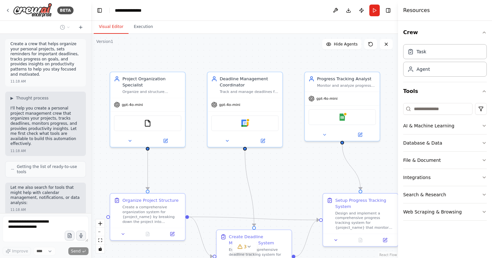
click at [46, 63] on p "Create a crew that helps organize your personal projects, sets reminders for im…" at bounding box center [45, 59] width 70 height 35
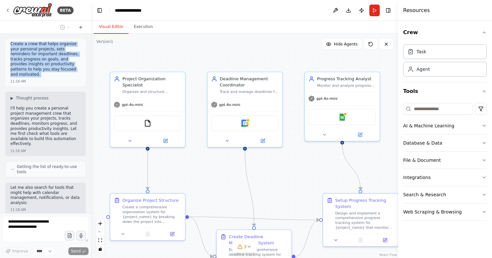
click at [46, 63] on p "Create a crew that helps organize your personal projects, sets reminders for im…" at bounding box center [45, 59] width 70 height 35
click at [38, 66] on p "Create a crew that helps organize your personal projects, sets reminders for im…" at bounding box center [45, 59] width 70 height 35
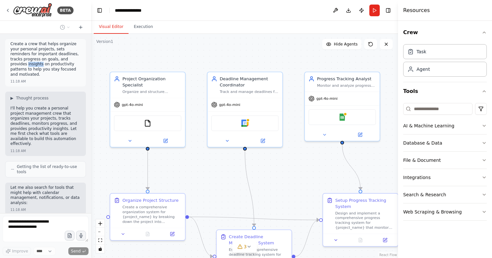
click at [38, 66] on p "Create a crew that helps organize your personal projects, sets reminders for im…" at bounding box center [45, 59] width 70 height 35
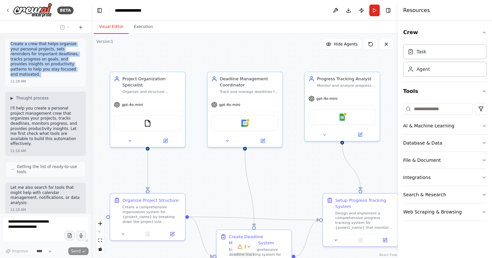
click at [38, 66] on p "Create a crew that helps organize your personal projects, sets reminders for im…" at bounding box center [45, 59] width 70 height 35
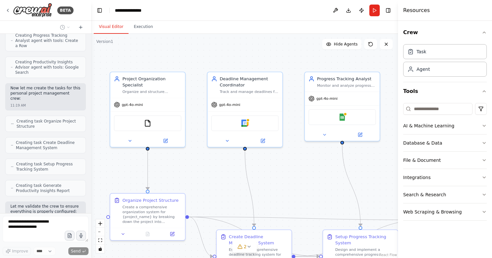
scroll to position [399, 0]
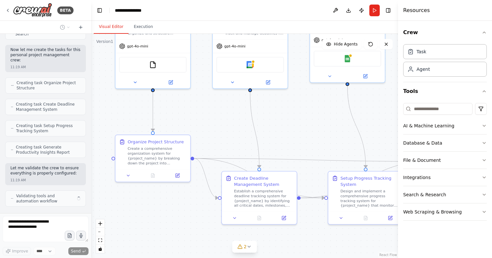
drag, startPoint x: 222, startPoint y: 181, endPoint x: 227, endPoint y: 122, distance: 58.8
click at [227, 122] on div ".deletable-edge-delete-btn { width: 20px; height: 20px; border: 0px solid #ffff…" at bounding box center [244, 146] width 307 height 224
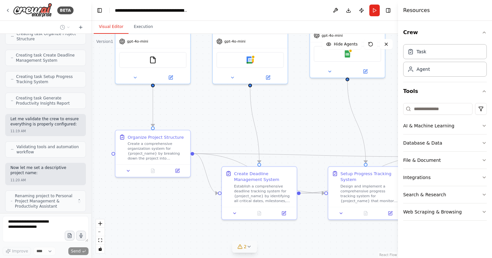
scroll to position [453, 0]
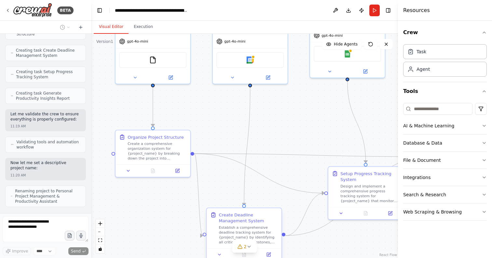
drag, startPoint x: 251, startPoint y: 206, endPoint x: 238, endPoint y: 240, distance: 37.4
click at [238, 240] on div "Establish a comprehensive deadline tracking system for {project_name} by identi…" at bounding box center [248, 235] width 59 height 20
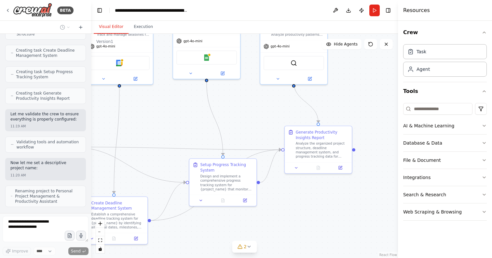
drag, startPoint x: 343, startPoint y: 148, endPoint x: 207, endPoint y: 141, distance: 136.1
click at [207, 141] on div ".deletable-edge-delete-btn { width: 20px; height: 20px; border: 0px solid #ffff…" at bounding box center [244, 146] width 307 height 224
click at [338, 258] on html "BETA Create a crew that helps organize your personal projects, sets reminders f…" at bounding box center [246, 129] width 492 height 258
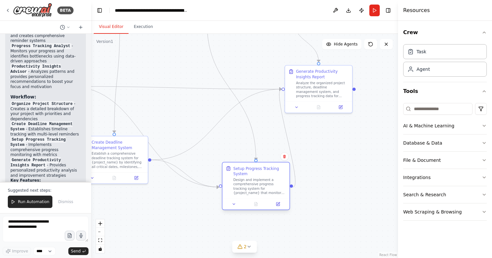
drag, startPoint x: 221, startPoint y: 174, endPoint x: 251, endPoint y: 180, distance: 30.8
click at [251, 180] on div "Design and implement a comprehensive progress tracking system for {project_name…" at bounding box center [259, 187] width 53 height 18
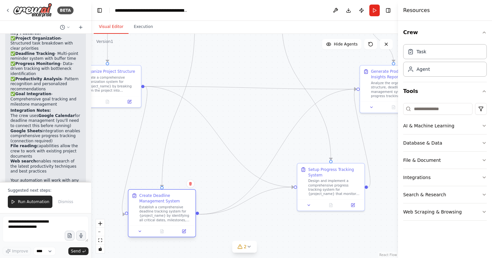
scroll to position [856, 0]
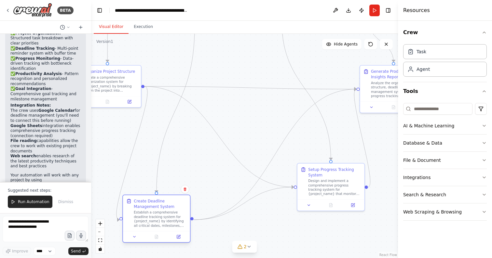
drag, startPoint x: 106, startPoint y: 147, endPoint x: 145, endPoint y: 207, distance: 71.2
click at [145, 207] on div "Create Deadline Management System" at bounding box center [160, 203] width 53 height 11
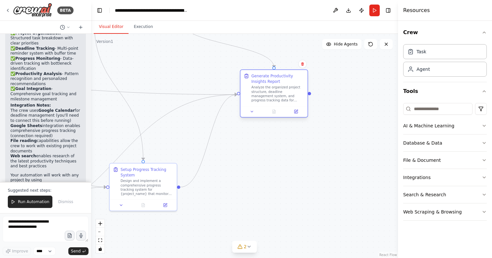
drag, startPoint x: 377, startPoint y: 94, endPoint x: 257, endPoint y: 100, distance: 119.9
click at [257, 100] on div "Analyze the organized project structure, deadline management system, and progre…" at bounding box center [277, 94] width 53 height 18
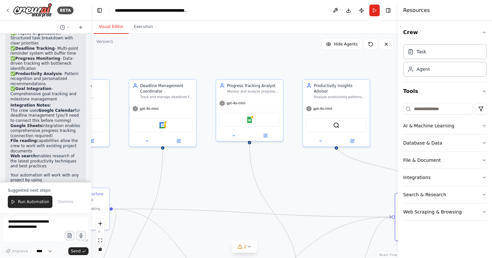
drag, startPoint x: 135, startPoint y: 68, endPoint x: 291, endPoint y: 191, distance: 198.5
click at [291, 191] on div ".deletable-edge-delete-btn { width: 20px; height: 20px; border: 0px solid #ffff…" at bounding box center [244, 146] width 307 height 224
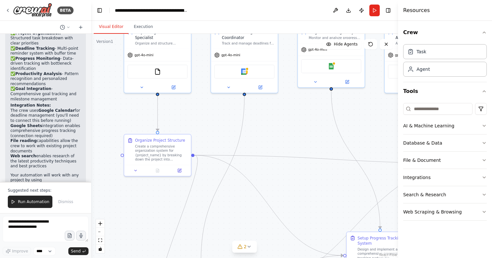
drag, startPoint x: 211, startPoint y: 192, endPoint x: 292, endPoint y: 138, distance: 96.9
click at [292, 138] on div ".deletable-edge-delete-btn { width: 20px; height: 20px; border: 0px solid #ffff…" at bounding box center [244, 146] width 307 height 224
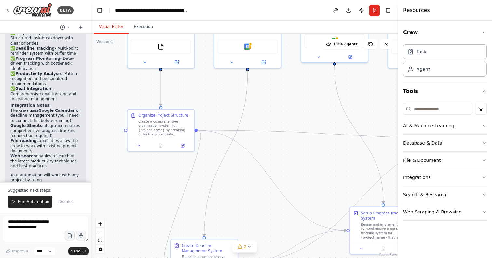
drag, startPoint x: 297, startPoint y: 151, endPoint x: 300, endPoint y: 126, distance: 25.2
click at [300, 126] on div ".deletable-edge-delete-btn { width: 20px; height: 20px; border: 0px solid #ffff…" at bounding box center [244, 146] width 307 height 224
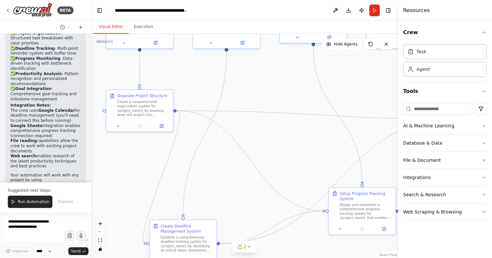
drag, startPoint x: 251, startPoint y: 197, endPoint x: 230, endPoint y: 178, distance: 28.5
click at [230, 178] on div ".deletable-edge-delete-btn { width: 20px; height: 20px; border: 0px solid #ffff…" at bounding box center [244, 146] width 307 height 224
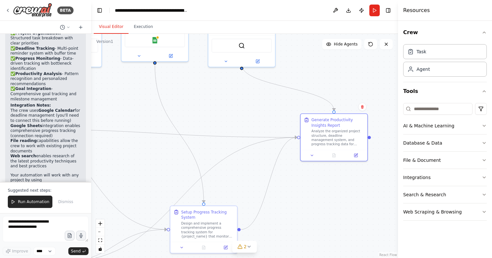
drag, startPoint x: 378, startPoint y: 128, endPoint x: 220, endPoint y: 146, distance: 159.4
click at [220, 146] on div ".deletable-edge-delete-btn { width: 20px; height: 20px; border: 0px solid #ffff…" at bounding box center [244, 146] width 307 height 224
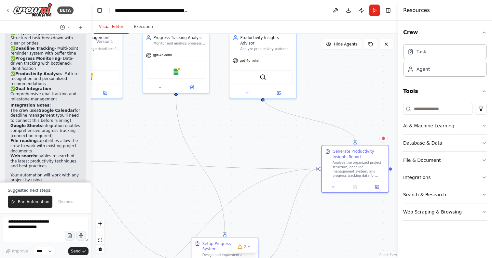
drag, startPoint x: 118, startPoint y: 179, endPoint x: 125, endPoint y: 213, distance: 34.2
click at [125, 213] on div ".deletable-edge-delete-btn { width: 20px; height: 20px; border: 0px solid #ffff…" at bounding box center [244, 146] width 307 height 224
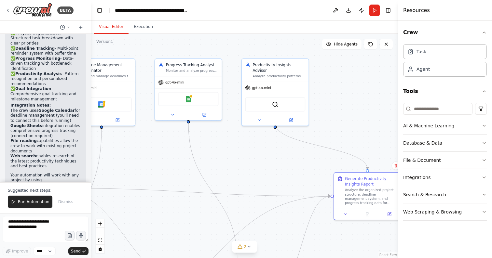
drag, startPoint x: 233, startPoint y: 155, endPoint x: 265, endPoint y: 183, distance: 42.2
click at [264, 184] on div ".deletable-edge-delete-btn { width: 20px; height: 20px; border: 0px solid #ffff…" at bounding box center [244, 146] width 307 height 224
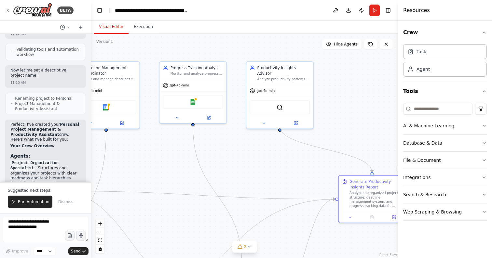
scroll to position [536, 0]
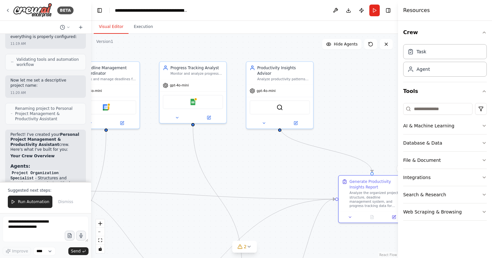
click at [15, 132] on p "Perfect! I've created your Personal Project Management & Productivity Assistant…" at bounding box center [45, 142] width 70 height 20
click at [29, 132] on strong "Personal Project Management & Productivity Assistant" at bounding box center [44, 139] width 69 height 15
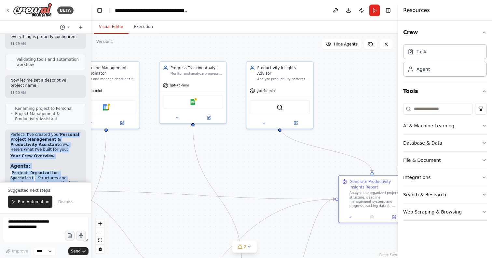
drag, startPoint x: 29, startPoint y: 124, endPoint x: 35, endPoint y: 166, distance: 42.8
click at [56, 171] on li "Project Organization Specialist - Structures and organizes your projects with c…" at bounding box center [45, 181] width 70 height 20
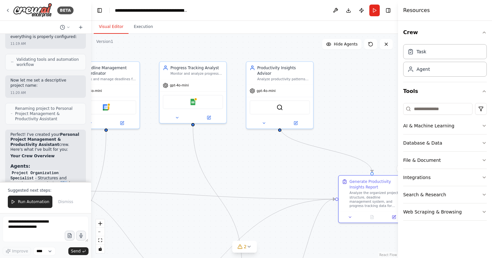
click at [56, 171] on li "Project Organization Specialist - Structures and organizes your projects with c…" at bounding box center [45, 181] width 70 height 20
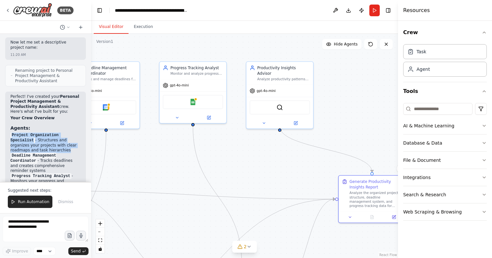
scroll to position [575, 0]
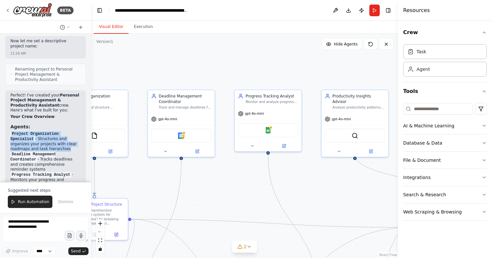
drag, startPoint x: 136, startPoint y: 158, endPoint x: 230, endPoint y: 192, distance: 100.2
click at [230, 192] on div ".deletable-edge-delete-btn { width: 20px; height: 20px; border: 0px solid #ffff…" at bounding box center [244, 146] width 307 height 224
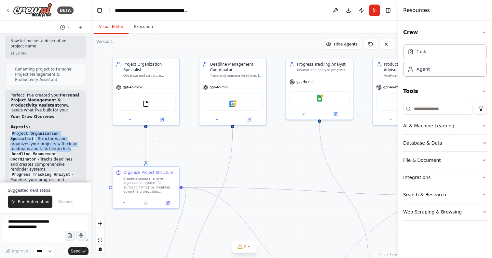
drag, startPoint x: 230, startPoint y: 192, endPoint x: 262, endPoint y: 154, distance: 49.3
click at [262, 154] on div ".deletable-edge-delete-btn { width: 20px; height: 20px; border: 0px solid #ffff…" at bounding box center [244, 146] width 307 height 224
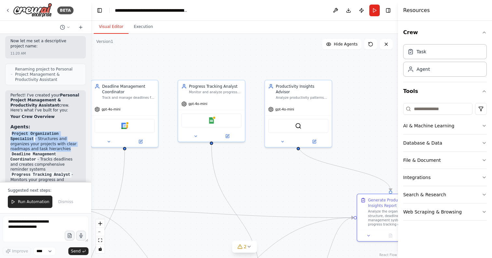
drag, startPoint x: 285, startPoint y: 161, endPoint x: 177, endPoint y: 183, distance: 110.2
click at [177, 183] on div ".deletable-edge-delete-btn { width: 20px; height: 20px; border: 0px solid #ffff…" at bounding box center [244, 146] width 307 height 224
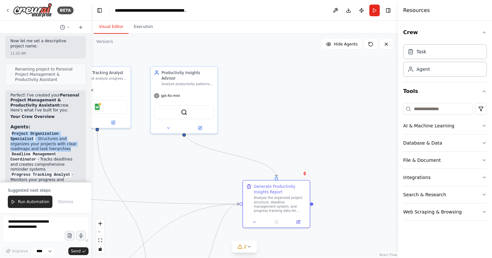
drag, startPoint x: 269, startPoint y: 188, endPoint x: 154, endPoint y: 175, distance: 115.3
click at [154, 175] on div ".deletable-edge-delete-btn { width: 20px; height: 20px; border: 0px solid #ffff…" at bounding box center [244, 146] width 307 height 224
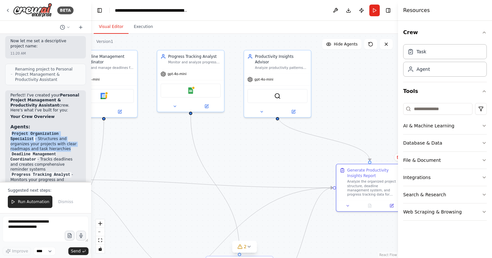
drag, startPoint x: 268, startPoint y: 157, endPoint x: 363, endPoint y: 141, distance: 96.4
click at [363, 141] on div ".deletable-edge-delete-btn { width: 20px; height: 20px; border: 0px solid #ffff…" at bounding box center [244, 146] width 307 height 224
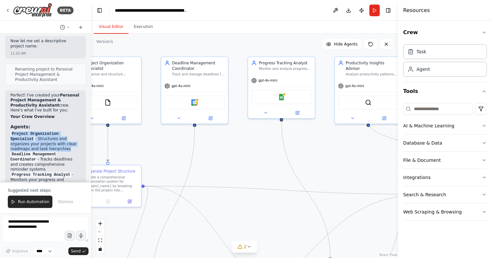
drag, startPoint x: 232, startPoint y: 161, endPoint x: 322, endPoint y: 168, distance: 89.7
click at [322, 168] on div ".deletable-edge-delete-btn { width: 20px; height: 20px; border: 0px solid #ffff…" at bounding box center [244, 146] width 307 height 224
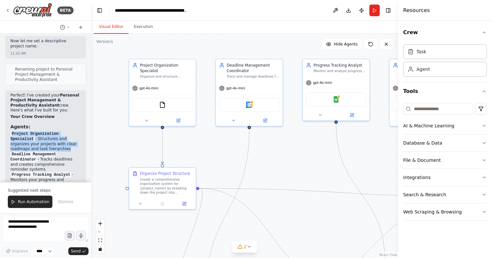
drag, startPoint x: 242, startPoint y: 178, endPoint x: 296, endPoint y: 180, distance: 54.7
click at [296, 180] on div ".deletable-edge-delete-btn { width: 20px; height: 20px; border: 0px solid #ffff…" at bounding box center [244, 146] width 307 height 224
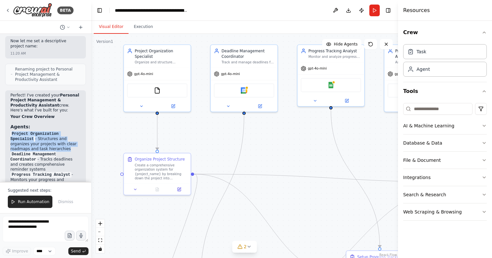
drag, startPoint x: 224, startPoint y: 166, endPoint x: 219, endPoint y: 151, distance: 15.2
click at [219, 151] on div ".deletable-edge-delete-btn { width: 20px; height: 20px; border: 0px solid #ffff…" at bounding box center [244, 146] width 307 height 224
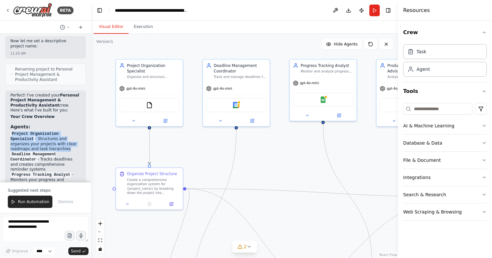
drag, startPoint x: 295, startPoint y: 165, endPoint x: 287, endPoint y: 179, distance: 16.6
click at [287, 179] on div ".deletable-edge-delete-btn { width: 20px; height: 20px; border: 0px solid #ffff…" at bounding box center [244, 146] width 307 height 224
click at [145, 75] on div "Organize and structure personal projects by categorizing tasks, setting priorit…" at bounding box center [153, 76] width 53 height 4
click at [145, 78] on div "Organize and structure personal projects by categorizing tasks, setting priorit…" at bounding box center [153, 76] width 53 height 4
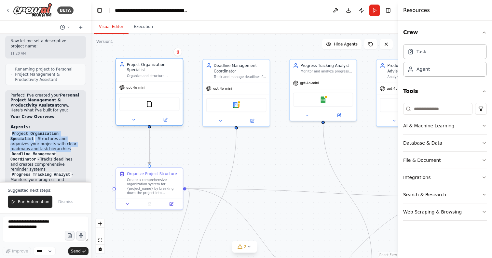
click at [150, 79] on div "Project Organization Specialist Organize and structure personal projects by cat…" at bounding box center [149, 70] width 67 height 23
click at [151, 76] on div "Organize and structure personal projects by categorizing tasks, setting priorit…" at bounding box center [153, 76] width 53 height 4
click at [165, 121] on icon at bounding box center [165, 119] width 3 height 3
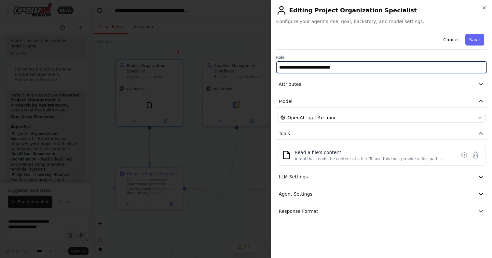
click at [335, 67] on input "**********" at bounding box center [381, 67] width 210 height 12
click at [356, 67] on input "**********" at bounding box center [381, 67] width 210 height 12
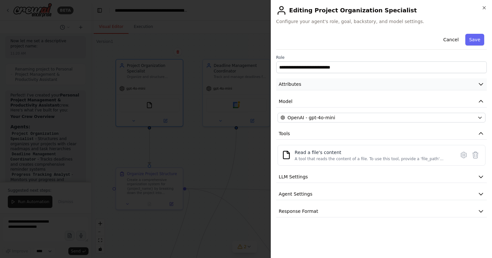
click at [480, 79] on button "Attributes" at bounding box center [381, 84] width 210 height 12
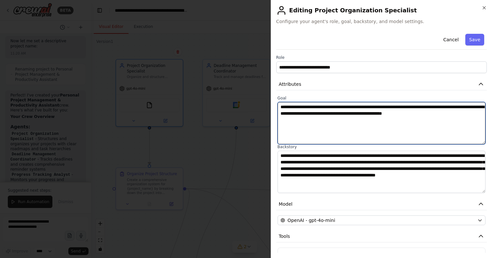
drag, startPoint x: 369, startPoint y: 114, endPoint x: 337, endPoint y: 114, distance: 32.2
click at [337, 114] on textarea "**********" at bounding box center [381, 123] width 208 height 42
click at [300, 113] on textarea "**********" at bounding box center [381, 123] width 208 height 42
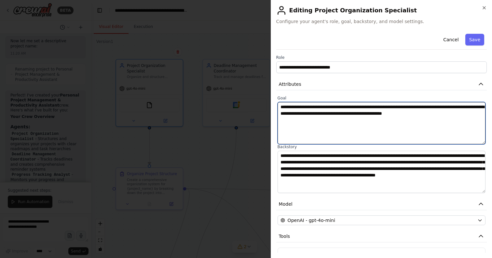
click at [404, 115] on textarea "**********" at bounding box center [381, 123] width 208 height 42
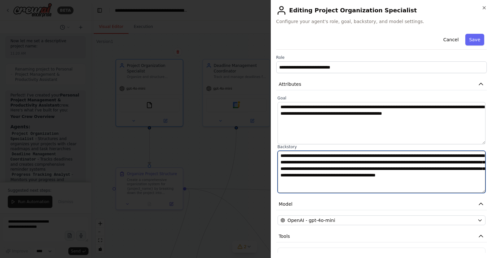
click at [334, 154] on textarea "**********" at bounding box center [381, 172] width 208 height 42
click at [300, 165] on textarea "**********" at bounding box center [381, 172] width 208 height 42
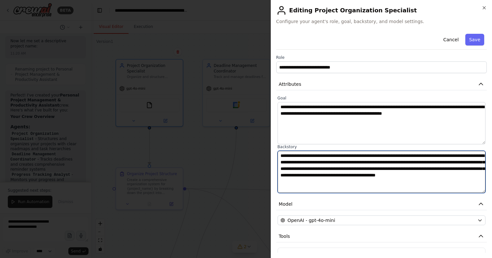
click at [300, 165] on textarea "**********" at bounding box center [381, 172] width 208 height 42
click at [299, 169] on textarea "**********" at bounding box center [381, 172] width 208 height 42
drag, startPoint x: 299, startPoint y: 169, endPoint x: 428, endPoint y: 186, distance: 129.9
click at [428, 186] on textarea "**********" at bounding box center [381, 172] width 208 height 42
click at [430, 184] on textarea "**********" at bounding box center [381, 172] width 208 height 42
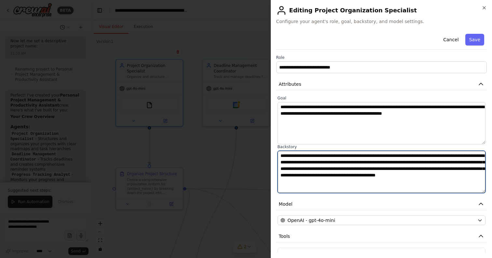
click at [430, 184] on textarea "**********" at bounding box center [381, 172] width 208 height 42
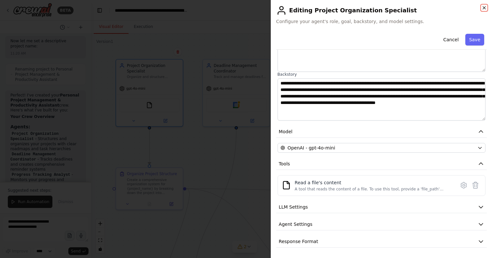
click at [483, 8] on icon "button" at bounding box center [483, 7] width 5 height 5
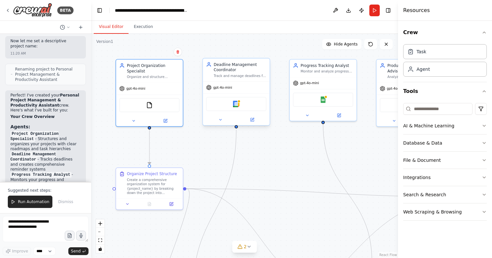
click at [244, 74] on div "Track and manage deadlines for {project_name}, create reminder systems, and ens…" at bounding box center [240, 76] width 53 height 4
click at [229, 66] on div "Deadline Management Coordinator" at bounding box center [240, 67] width 53 height 11
click at [221, 70] on div "Deadline Management Coordinator" at bounding box center [240, 67] width 53 height 11
click at [221, 71] on div "Deadline Management Coordinator" at bounding box center [240, 67] width 53 height 11
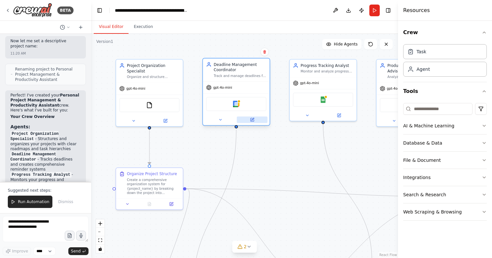
click at [254, 122] on button at bounding box center [252, 119] width 31 height 7
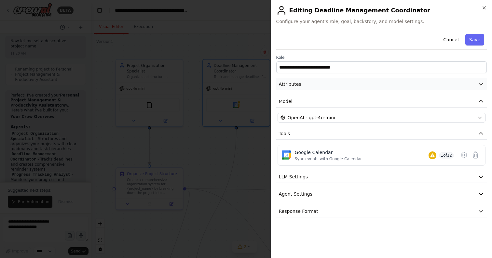
click at [481, 84] on icon "button" at bounding box center [480, 84] width 7 height 7
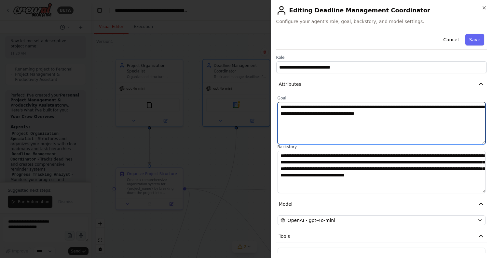
click at [335, 107] on textarea "**********" at bounding box center [381, 123] width 208 height 42
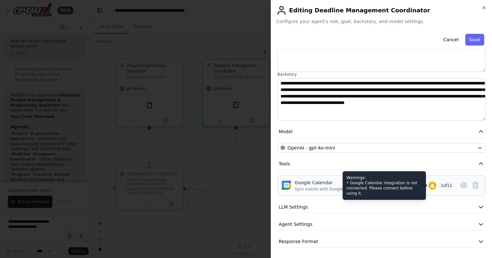
click at [434, 189] on div "Warnings: • Google Calendar integration is not connected. Please connect before…" at bounding box center [432, 186] width 8 height 8
click at [431, 189] on div at bounding box center [432, 186] width 8 height 8
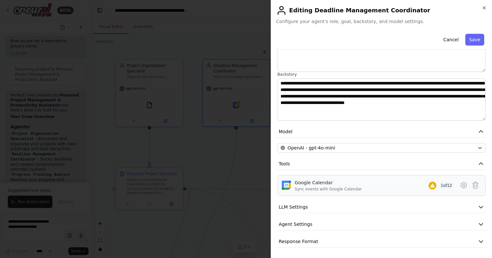
click at [446, 188] on span "1 of 12" at bounding box center [446, 185] width 15 height 7
click at [446, 183] on span "1 of 12" at bounding box center [446, 185] width 15 height 7
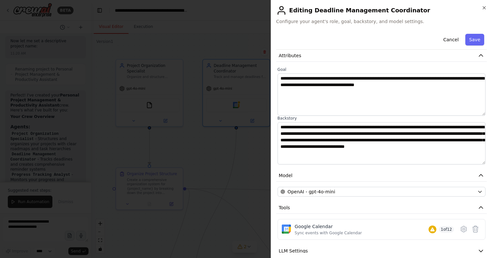
scroll to position [0, 0]
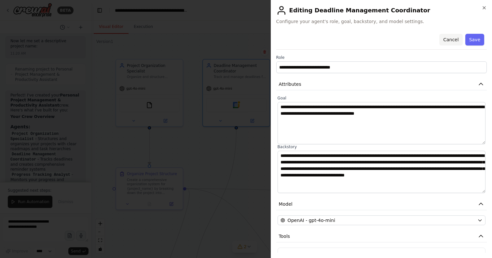
click at [453, 41] on button "Cancel" at bounding box center [450, 40] width 23 height 12
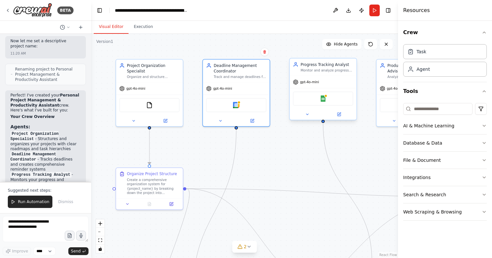
click at [331, 70] on div "Monitor and analyze progress on {project_name} goals by tracking completion rat…" at bounding box center [326, 70] width 53 height 4
click at [339, 115] on icon at bounding box center [339, 114] width 3 height 3
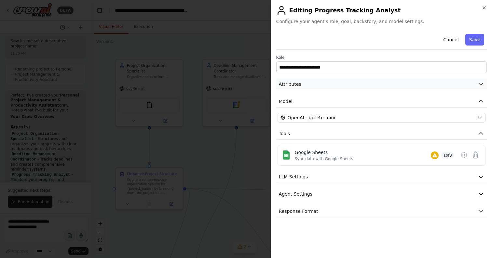
click at [480, 85] on icon "button" at bounding box center [480, 84] width 7 height 7
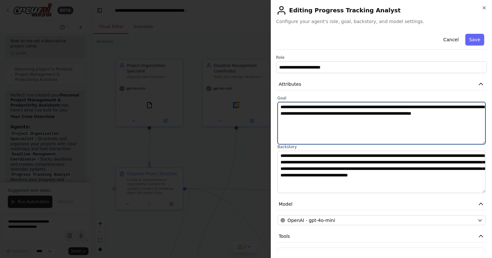
click at [313, 107] on textarea "**********" at bounding box center [381, 123] width 208 height 42
click at [335, 113] on textarea "**********" at bounding box center [381, 123] width 208 height 42
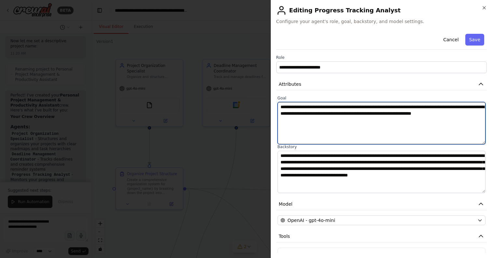
click at [335, 113] on textarea "**********" at bounding box center [381, 123] width 208 height 42
click at [319, 110] on textarea "**********" at bounding box center [381, 123] width 208 height 42
drag, startPoint x: 319, startPoint y: 110, endPoint x: 336, endPoint y: 156, distance: 49.2
click at [336, 156] on div "**********" at bounding box center [381, 145] width 210 height 98
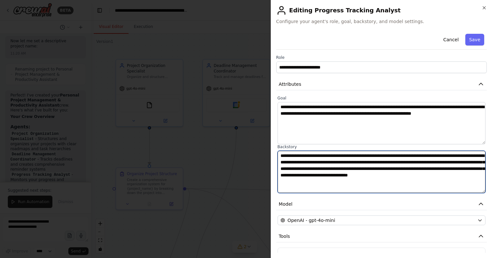
click at [349, 164] on textarea "**********" at bounding box center [381, 172] width 208 height 42
click at [328, 172] on textarea "**********" at bounding box center [381, 172] width 208 height 42
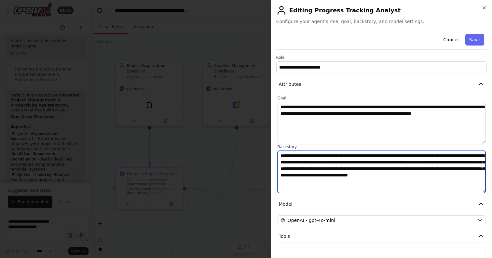
click at [328, 172] on textarea "**********" at bounding box center [381, 172] width 208 height 42
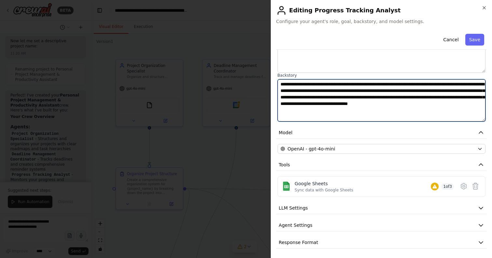
scroll to position [73, 0]
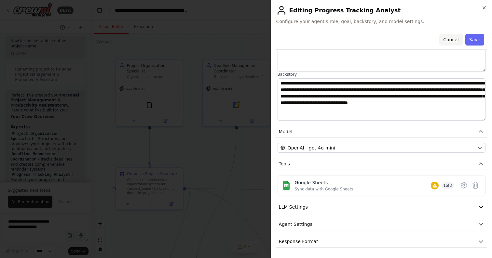
click at [452, 40] on button "Cancel" at bounding box center [450, 40] width 23 height 12
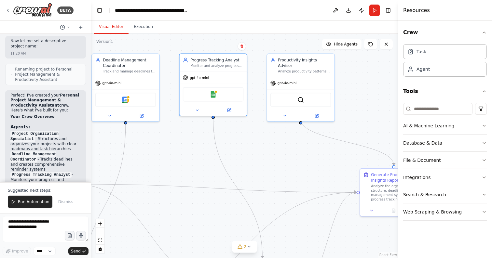
drag, startPoint x: 369, startPoint y: 158, endPoint x: 260, endPoint y: 153, distance: 109.7
click at [260, 153] on div ".deletable-edge-delete-btn { width: 20px; height: 20px; border: 0px solid #ffff…" at bounding box center [244, 146] width 307 height 224
click at [318, 113] on icon at bounding box center [316, 114] width 3 height 3
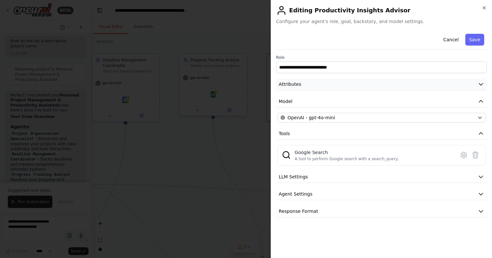
click at [482, 83] on icon "button" at bounding box center [480, 84] width 7 height 7
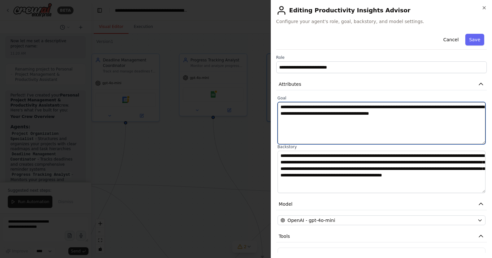
click at [323, 111] on textarea "**********" at bounding box center [381, 123] width 208 height 42
click at [296, 111] on textarea "**********" at bounding box center [381, 123] width 208 height 42
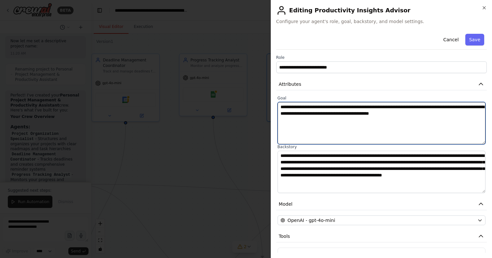
click at [296, 111] on textarea "**********" at bounding box center [381, 123] width 208 height 42
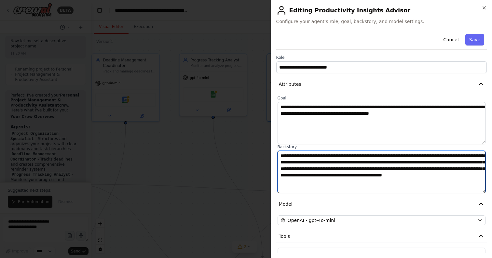
click at [301, 156] on textarea "**********" at bounding box center [381, 172] width 208 height 42
click at [367, 160] on textarea "**********" at bounding box center [381, 172] width 208 height 42
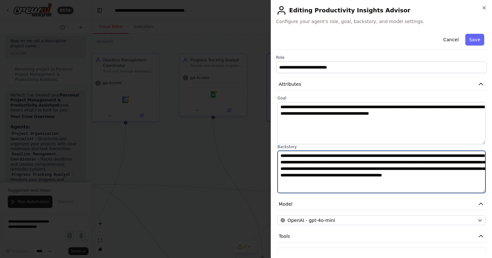
click at [367, 160] on textarea "**********" at bounding box center [381, 172] width 208 height 42
click at [404, 164] on textarea "**********" at bounding box center [381, 172] width 208 height 42
drag, startPoint x: 404, startPoint y: 164, endPoint x: 430, endPoint y: 190, distance: 36.8
click at [430, 190] on textarea "**********" at bounding box center [381, 172] width 208 height 42
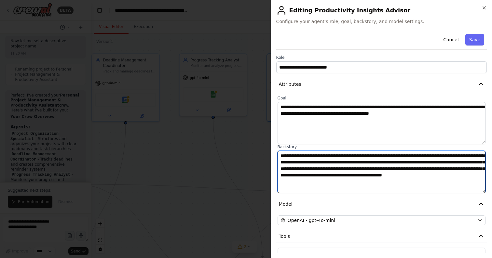
drag, startPoint x: 430, startPoint y: 190, endPoint x: 315, endPoint y: 145, distance: 122.8
click at [315, 145] on div "**********" at bounding box center [381, 168] width 208 height 49
click at [343, 163] on textarea "**********" at bounding box center [381, 172] width 208 height 42
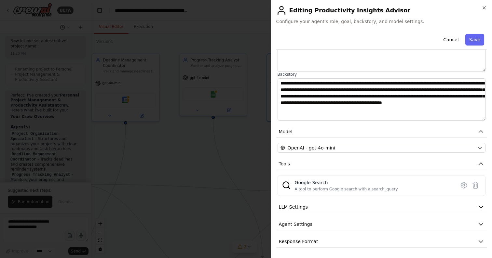
click at [484, 10] on h2 "Editing Productivity Insights Advisor" at bounding box center [381, 10] width 210 height 10
click at [485, 7] on icon "button" at bounding box center [483, 7] width 5 height 5
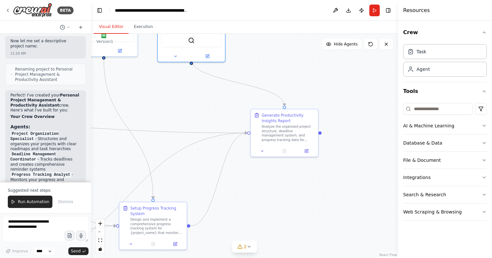
drag, startPoint x: 307, startPoint y: 156, endPoint x: 198, endPoint y: 97, distance: 124.4
click at [198, 97] on div ".deletable-edge-delete-btn { width: 20px; height: 20px; border: 0px solid #ffff…" at bounding box center [244, 146] width 307 height 224
click at [306, 150] on icon at bounding box center [307, 149] width 3 height 3
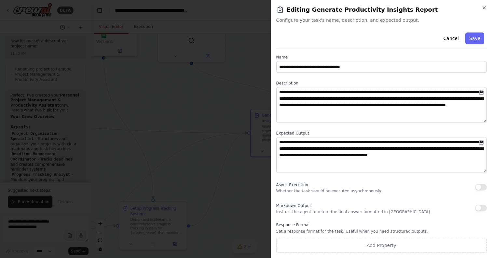
scroll to position [0, 0]
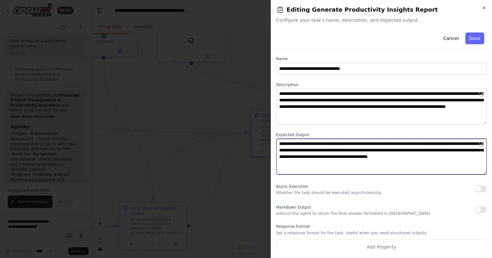
click at [309, 157] on textarea "**********" at bounding box center [381, 157] width 210 height 36
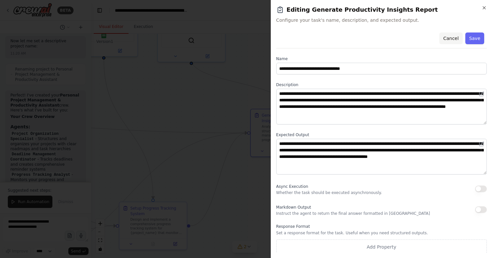
click at [453, 40] on button "Cancel" at bounding box center [450, 39] width 23 height 12
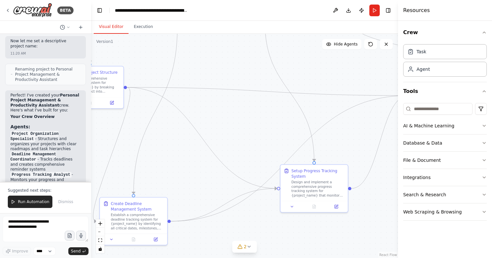
drag, startPoint x: 131, startPoint y: 160, endPoint x: 282, endPoint y: 121, distance: 155.7
click at [282, 121] on div ".deletable-edge-delete-btn { width: 20px; height: 20px; border: 0px solid #ffff…" at bounding box center [244, 146] width 307 height 224
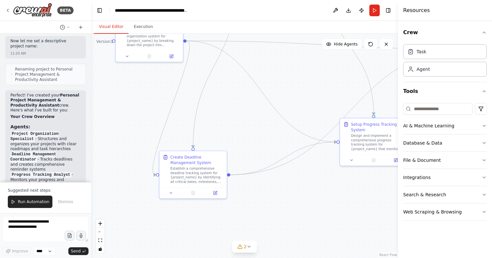
drag, startPoint x: 197, startPoint y: 158, endPoint x: 266, endPoint y: 112, distance: 83.2
click at [266, 112] on div ".deletable-edge-delete-btn { width: 20px; height: 20px; border: 0px solid #ffff…" at bounding box center [244, 146] width 307 height 224
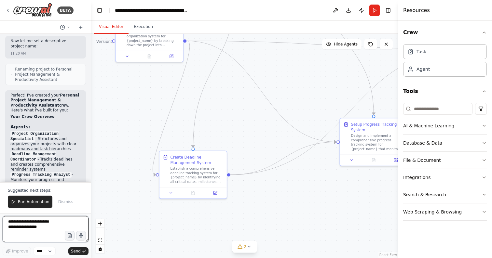
click at [31, 227] on textarea at bounding box center [46, 229] width 86 height 26
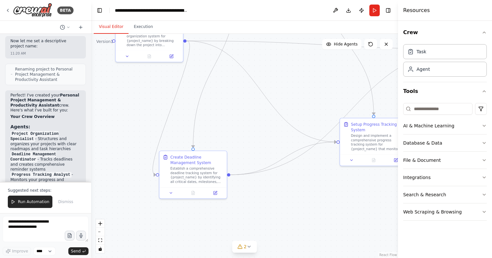
click at [157, 222] on div ".deletable-edge-delete-btn { width: 20px; height: 20px; border: 0px solid #ffff…" at bounding box center [244, 146] width 307 height 224
click at [208, 165] on div "Create Deadline Management System Establish a comprehensive deadline tracking s…" at bounding box center [196, 168] width 53 height 30
click at [216, 193] on icon at bounding box center [214, 191] width 3 height 3
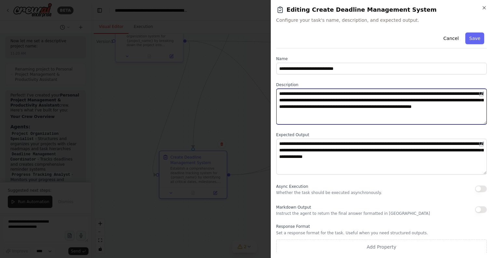
click at [322, 109] on textarea "**********" at bounding box center [381, 107] width 210 height 36
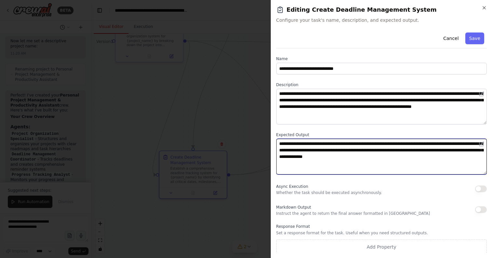
click at [307, 148] on textarea "**********" at bounding box center [381, 157] width 210 height 36
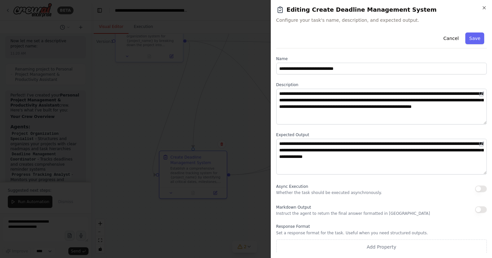
click at [160, 121] on div at bounding box center [246, 129] width 492 height 258
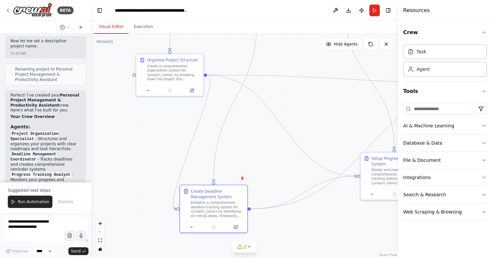
drag, startPoint x: 298, startPoint y: 205, endPoint x: 323, endPoint y: 244, distance: 46.4
click at [323, 244] on div ".deletable-edge-delete-btn { width: 20px; height: 20px; border: 0px solid #ffff…" at bounding box center [244, 146] width 307 height 224
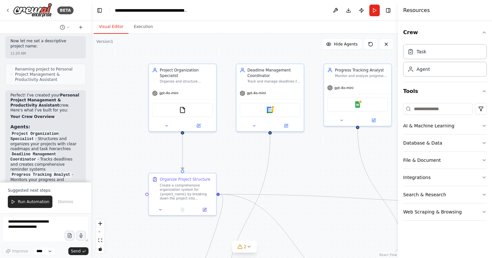
drag, startPoint x: 300, startPoint y: 120, endPoint x: 308, endPoint y: 233, distance: 113.5
click at [308, 234] on div ".deletable-edge-delete-btn { width: 20px; height: 20px; border: 0px solid #ffff…" at bounding box center [244, 146] width 307 height 224
click at [46, 67] on span "Renaming project to Personal Project Management & Productivity Assistant" at bounding box center [47, 75] width 65 height 16
click at [150, 26] on button "Execution" at bounding box center [143, 27] width 30 height 14
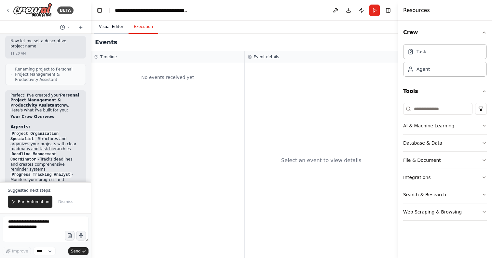
click at [114, 26] on button "Visual Editor" at bounding box center [111, 27] width 35 height 14
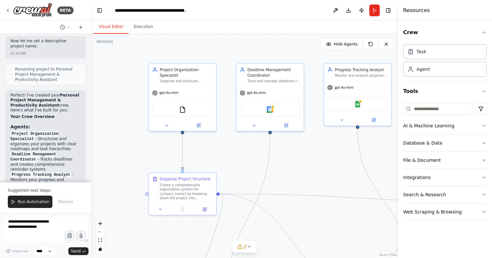
click at [418, 11] on h4 "Resources" at bounding box center [416, 11] width 27 height 8
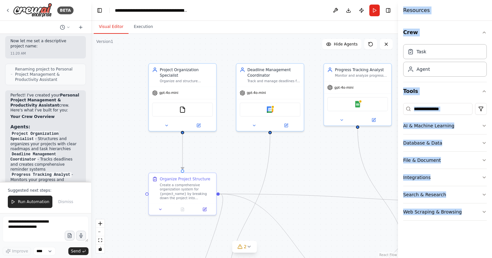
drag, startPoint x: 418, startPoint y: 11, endPoint x: 419, endPoint y: 223, distance: 211.7
click at [419, 221] on div "Resources Crew Task Agent Tools AI & Machine Learning Database & Data File & Do…" at bounding box center [445, 129] width 94 height 258
click at [416, 246] on div "Crew Task Agent Tools AI & Machine Learning Database & Data File & Document Int…" at bounding box center [445, 139] width 94 height 237
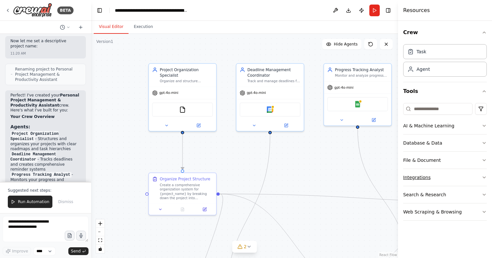
click at [485, 178] on icon "button" at bounding box center [483, 177] width 5 height 5
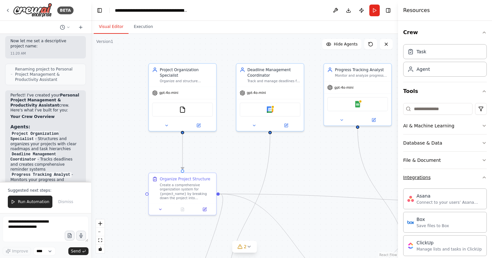
click at [485, 178] on icon "button" at bounding box center [483, 177] width 5 height 5
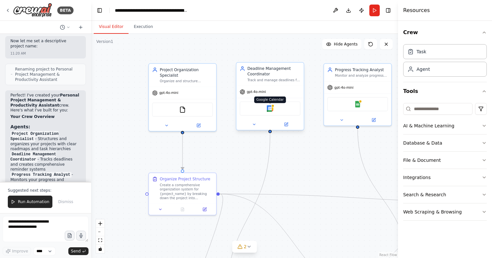
click at [271, 108] on img at bounding box center [270, 108] width 7 height 7
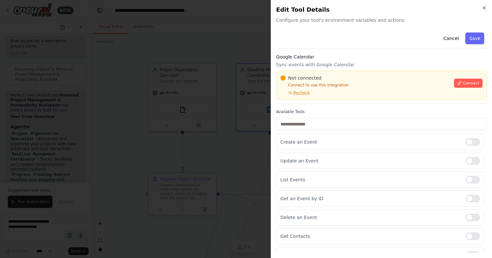
click at [472, 84] on span "Connect" at bounding box center [471, 83] width 16 height 5
click at [317, 77] on span "Not connected" at bounding box center [304, 78] width 33 height 7
click at [314, 73] on div "Not connected Connect to use this integration Recheck Connect" at bounding box center [381, 85] width 210 height 29
click at [310, 72] on div "Not connected Connect to use this integration Recheck Connect" at bounding box center [381, 85] width 210 height 29
click at [196, 102] on div at bounding box center [246, 129] width 492 height 258
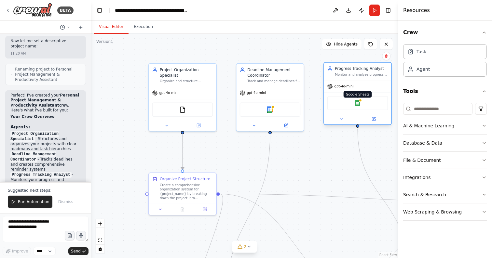
click at [359, 105] on img at bounding box center [357, 103] width 7 height 7
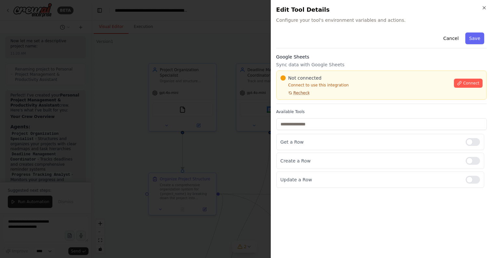
click at [299, 93] on span "Recheck" at bounding box center [301, 92] width 16 height 5
click at [308, 86] on p "Connect to use this integration" at bounding box center [365, 85] width 170 height 5
click at [470, 83] on span "Connect" at bounding box center [471, 83] width 16 height 5
click at [299, 95] on span "Recheck" at bounding box center [301, 92] width 16 height 5
click at [306, 72] on div "Not connected Connect to use this integration Recheck Connect" at bounding box center [381, 85] width 210 height 29
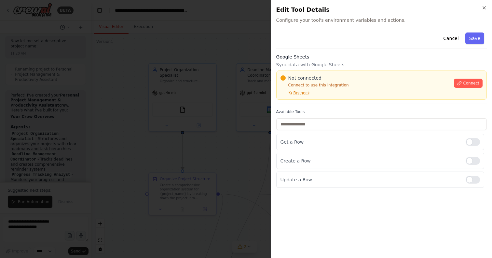
click at [317, 75] on span "Not connected" at bounding box center [304, 78] width 33 height 7
click at [189, 104] on div at bounding box center [246, 129] width 492 height 258
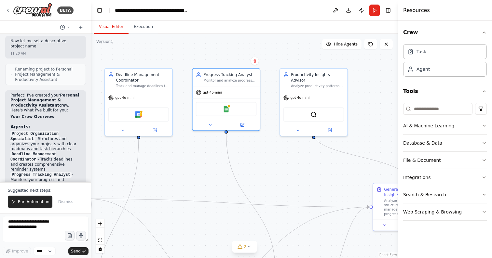
drag, startPoint x: 311, startPoint y: 159, endPoint x: 176, endPoint y: 164, distance: 135.0
click at [176, 164] on div ".deletable-edge-delete-btn { width: 20px; height: 20px; border: 0px solid #ffff…" at bounding box center [244, 146] width 307 height 224
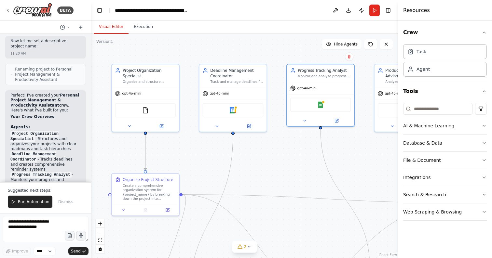
drag, startPoint x: 256, startPoint y: 178, endPoint x: 354, endPoint y: 173, distance: 98.0
click at [354, 173] on div ".deletable-edge-delete-btn { width: 20px; height: 20px; border: 0px solid #ffff…" at bounding box center [244, 146] width 307 height 224
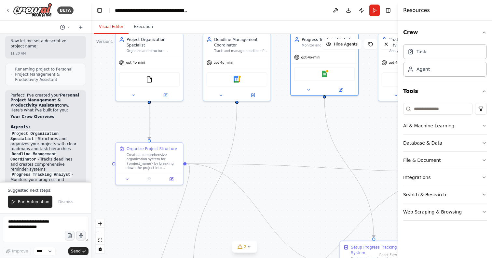
drag, startPoint x: 202, startPoint y: 176, endPoint x: 206, endPoint y: 145, distance: 31.1
click at [206, 145] on div ".deletable-edge-delete-btn { width: 20px; height: 20px; border: 0px solid #ffff…" at bounding box center [244, 146] width 307 height 224
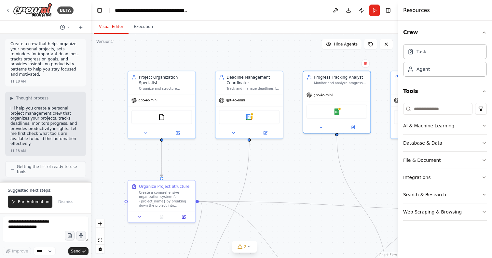
drag, startPoint x: 167, startPoint y: 118, endPoint x: 180, endPoint y: 155, distance: 39.7
click at [180, 155] on div ".deletable-edge-delete-btn { width: 20px; height: 20px; border: 0px solid #ffff…" at bounding box center [244, 146] width 307 height 224
click at [376, 13] on button "Run" at bounding box center [374, 11] width 10 height 12
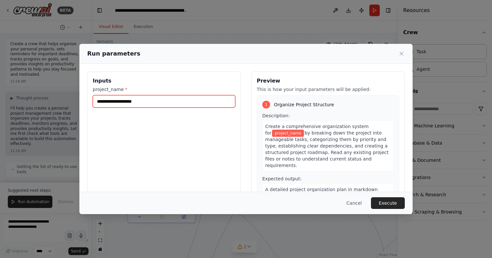
click at [123, 102] on input "project_name *" at bounding box center [164, 101] width 142 height 12
click at [155, 101] on input "project_name *" at bounding box center [164, 101] width 142 height 12
type input "**********"
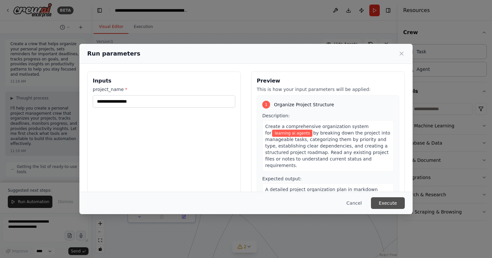
click at [385, 201] on button "Execute" at bounding box center [388, 203] width 34 height 12
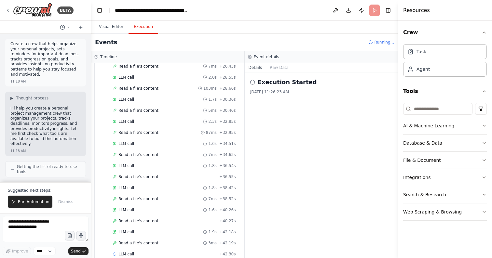
scroll to position [401, 0]
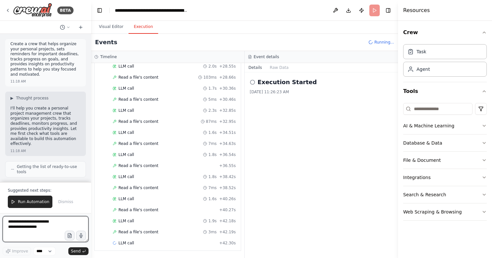
click at [39, 231] on textarea at bounding box center [46, 229] width 86 height 26
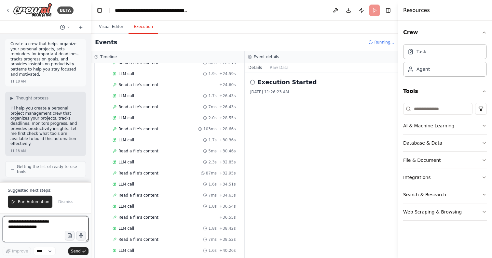
scroll to position [412, 0]
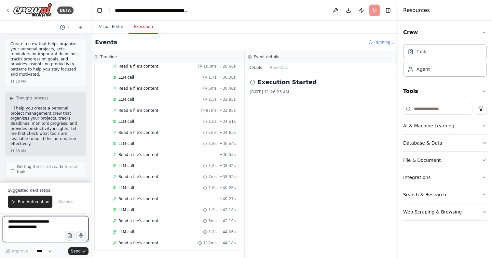
click at [31, 234] on textarea at bounding box center [46, 229] width 86 height 26
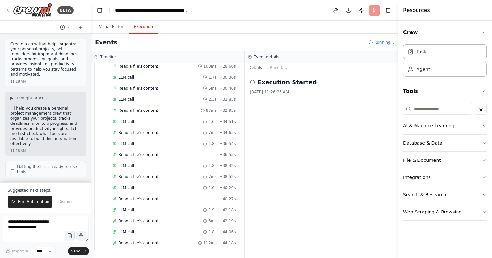
click at [37, 191] on p "Suggested next steps:" at bounding box center [45, 190] width 75 height 5
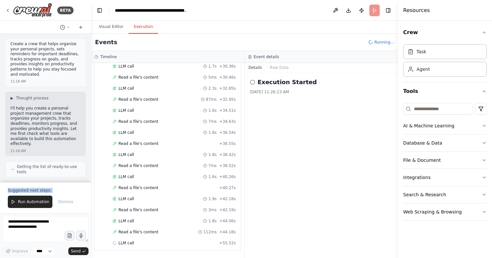
click at [22, 191] on p "Suggested next steps:" at bounding box center [45, 190] width 75 height 5
click at [43, 187] on div "Suggested next steps: Run Automation Dismiss" at bounding box center [45, 197] width 91 height 31
click at [43, 191] on p "Suggested next steps:" at bounding box center [45, 190] width 75 height 5
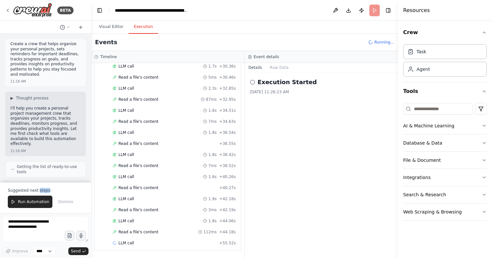
click at [43, 191] on p "Suggested next steps:" at bounding box center [45, 190] width 75 height 5
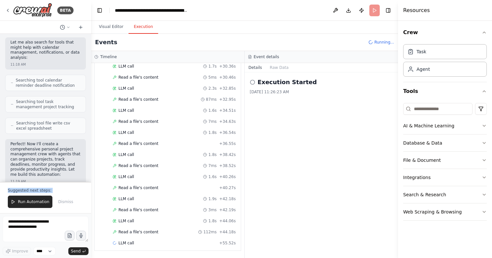
scroll to position [0, 0]
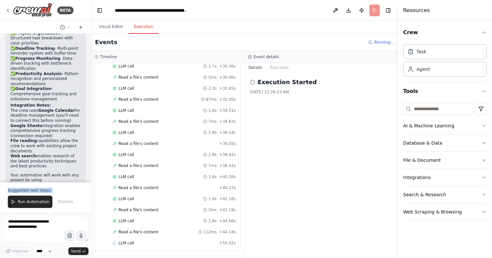
click at [56, 191] on p "Suggested next steps:" at bounding box center [45, 190] width 75 height 5
click at [67, 203] on span "Dismiss" at bounding box center [65, 201] width 15 height 5
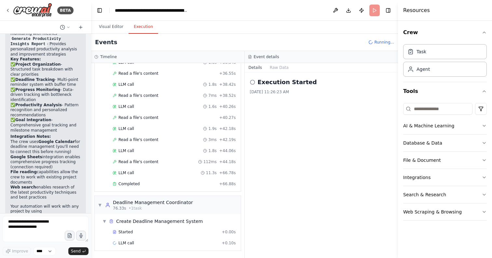
click at [34, 204] on p "Your automation will work with any project by using the {project_name} variable…" at bounding box center [45, 216] width 70 height 25
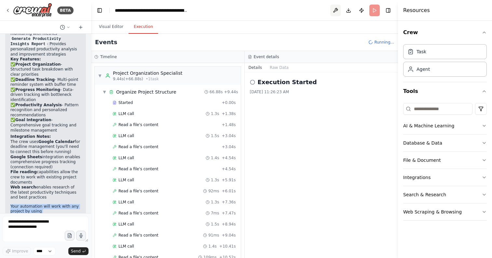
click at [336, 10] on button at bounding box center [335, 11] width 10 height 12
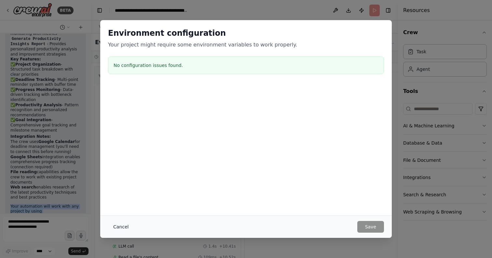
click at [125, 228] on button "Cancel" at bounding box center [121, 227] width 26 height 12
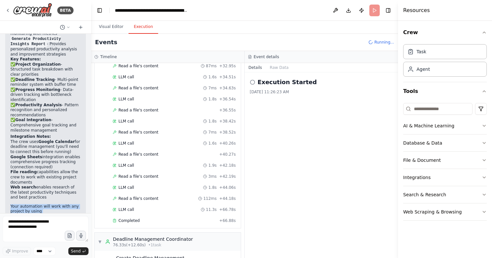
scroll to position [564, 0]
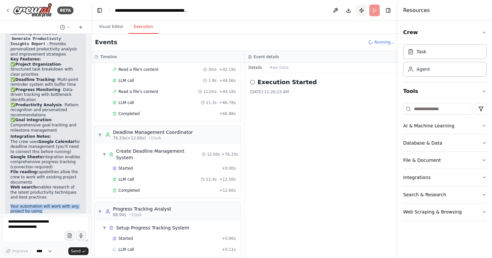
click at [362, 9] on button "Publish" at bounding box center [361, 11] width 10 height 12
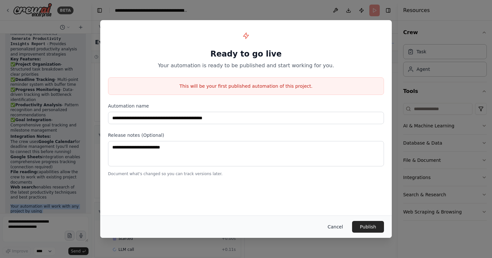
click at [339, 227] on button "Cancel" at bounding box center [335, 227] width 26 height 12
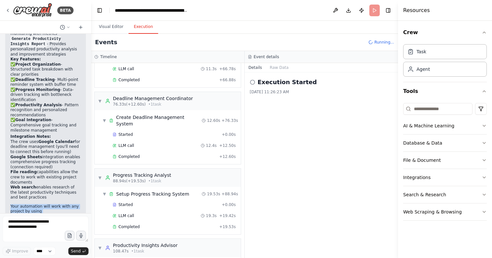
scroll to position [634, 0]
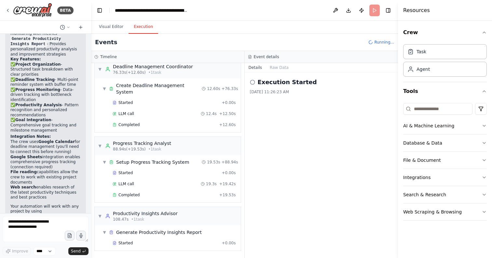
click at [414, 11] on h4 "Resources" at bounding box center [416, 11] width 27 height 8
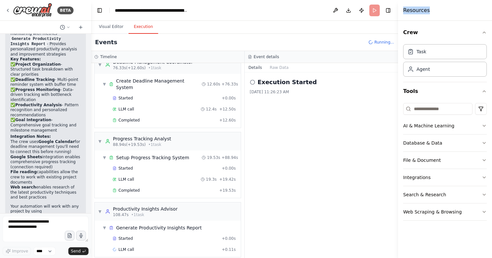
click at [414, 11] on h4 "Resources" at bounding box center [416, 11] width 27 height 8
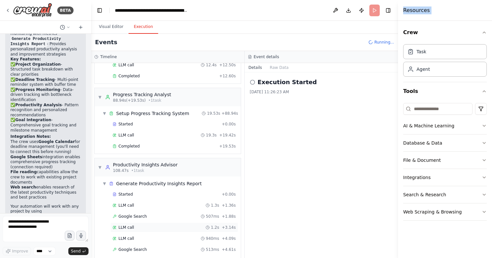
scroll to position [689, 0]
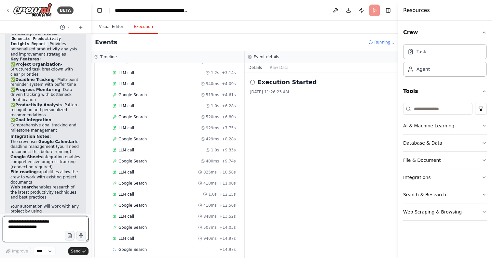
click at [24, 230] on textarea at bounding box center [46, 229] width 86 height 26
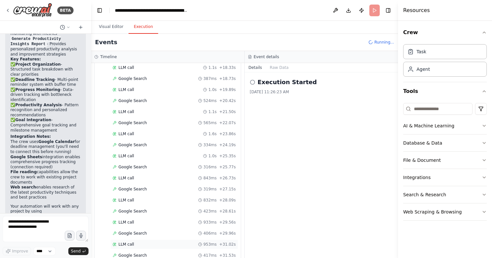
scroll to position [1165, 0]
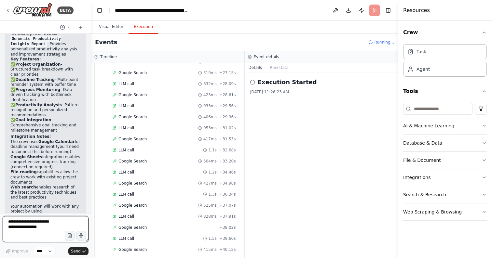
click at [33, 223] on textarea at bounding box center [46, 229] width 86 height 26
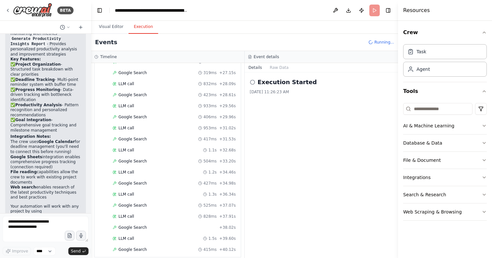
click at [52, 204] on p "Your automation will work with any project by using the {project_name} variable…" at bounding box center [45, 216] width 70 height 25
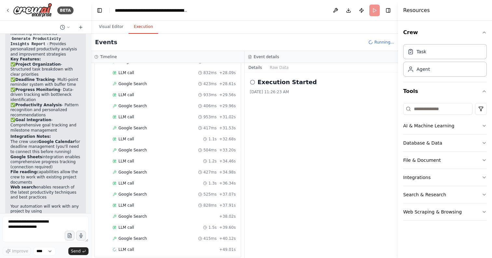
click at [50, 185] on li "Web search enables research of the latest productivity techniques and best prac…" at bounding box center [45, 192] width 70 height 15
click at [48, 170] on li "File reading capabilities allow the crew to work with existing project documents" at bounding box center [45, 177] width 70 height 15
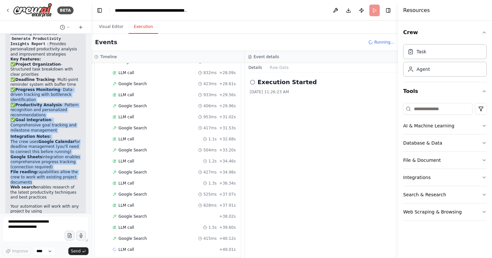
drag, startPoint x: 48, startPoint y: 151, endPoint x: 41, endPoint y: 67, distance: 83.9
click at [41, 67] on div "Perfect! I've created your Personal Project Management & Productivity Assistant…" at bounding box center [45, 37] width 70 height 388
click at [41, 67] on p "✅ Project Organization - Structured task breakdown with clear priorities ✅ Dead…" at bounding box center [45, 97] width 70 height 71
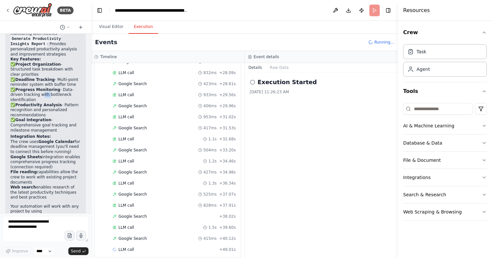
click at [41, 67] on p "✅ Project Organization - Structured task breakdown with clear priorities ✅ Dead…" at bounding box center [45, 97] width 70 height 71
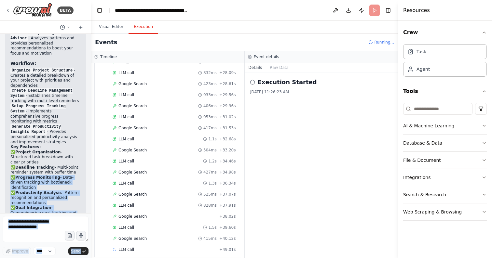
scroll to position [825, 0]
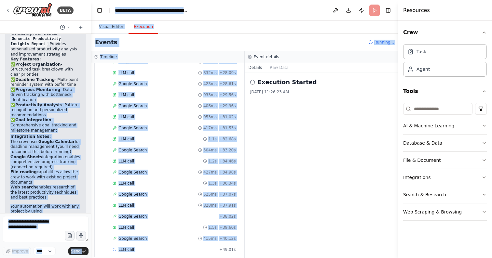
drag, startPoint x: 41, startPoint y: 67, endPoint x: 26, endPoint y: 278, distance: 211.8
click at [26, 258] on html "BETA Create a crew that helps organize your personal projects, sets reminders f…" at bounding box center [246, 129] width 492 height 258
click at [56, 213] on form "Improve **** Send" at bounding box center [45, 235] width 91 height 45
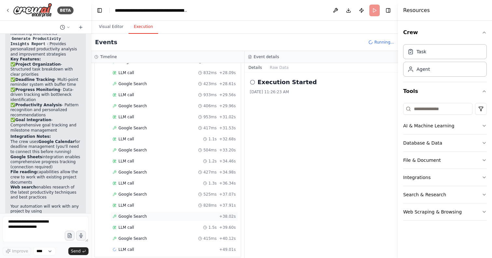
scroll to position [1187, 0]
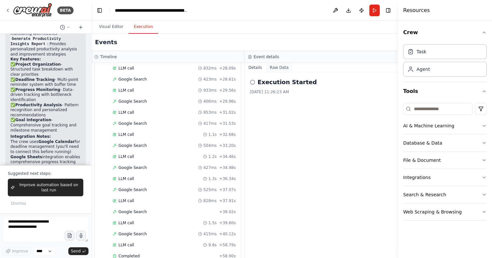
click at [282, 70] on button "Raw Data" at bounding box center [279, 67] width 27 height 9
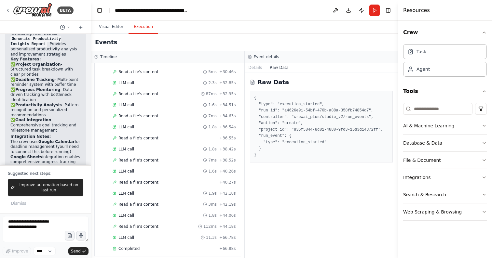
scroll to position [329, 0]
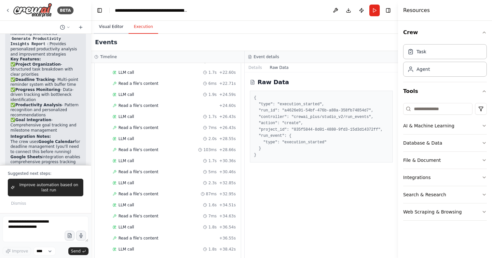
click at [112, 28] on button "Visual Editor" at bounding box center [111, 27] width 35 height 14
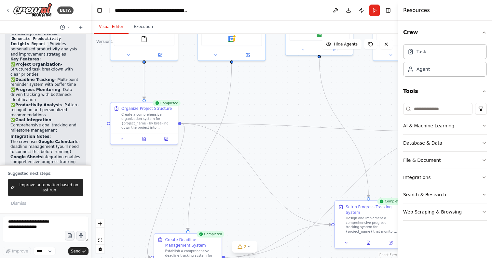
drag, startPoint x: 221, startPoint y: 188, endPoint x: 202, endPoint y: 110, distance: 80.4
click at [202, 110] on div ".deletable-edge-delete-btn { width: 20px; height: 20px; border: 0px solid #ffff…" at bounding box center [244, 146] width 307 height 224
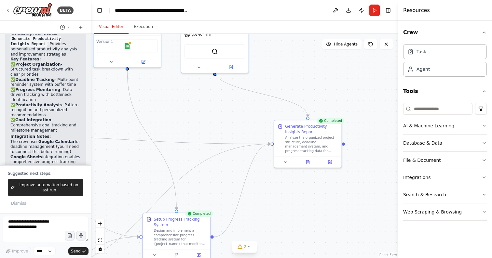
drag, startPoint x: 278, startPoint y: 160, endPoint x: 88, endPoint y: 172, distance: 190.6
click at [88, 172] on div "BETA Create a crew that helps organize your personal projects, sets reminders f…" at bounding box center [246, 129] width 492 height 258
click at [338, 122] on div "Completed" at bounding box center [330, 121] width 28 height 7
click at [326, 123] on div "Completed" at bounding box center [330, 121] width 28 height 7
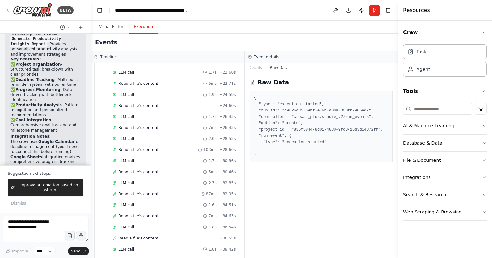
click at [143, 26] on button "Execution" at bounding box center [143, 27] width 30 height 14
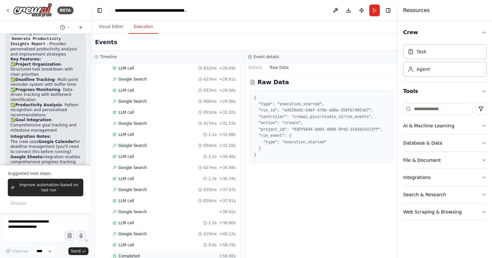
click at [136, 251] on div "Completed + 58.90s" at bounding box center [174, 256] width 128 height 10
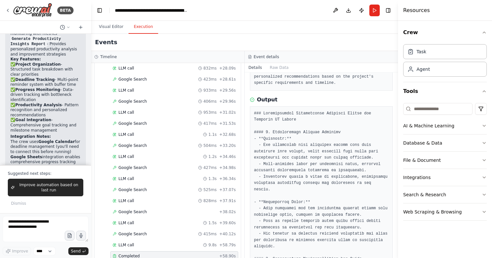
scroll to position [77, 0]
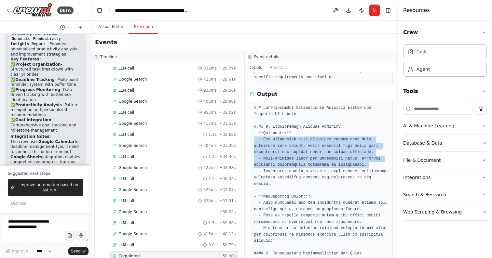
drag, startPoint x: 309, startPoint y: 140, endPoint x: 273, endPoint y: 160, distance: 40.9
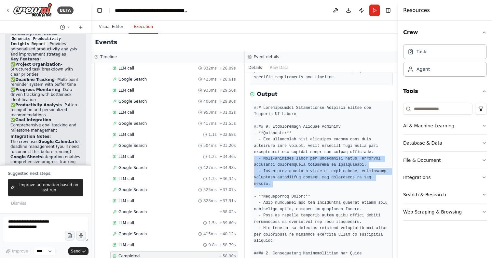
drag, startPoint x: 273, startPoint y: 160, endPoint x: 274, endPoint y: 186, distance: 26.0
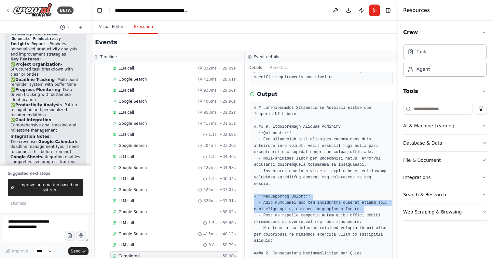
drag, startPoint x: 269, startPoint y: 197, endPoint x: 260, endPoint y: 205, distance: 12.0
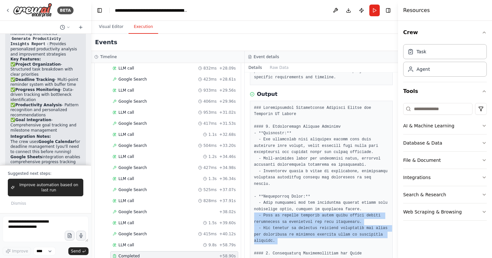
drag, startPoint x: 279, startPoint y: 216, endPoint x: 293, endPoint y: 232, distance: 21.6
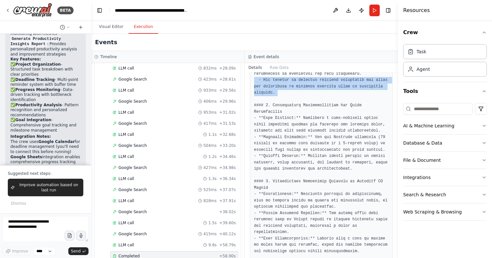
scroll to position [230, 0]
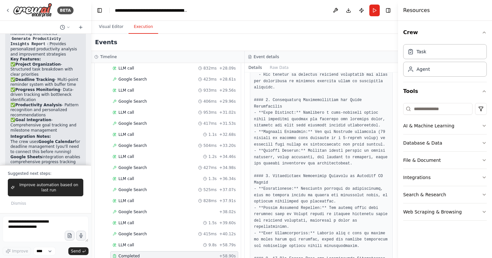
click at [295, 100] on pre at bounding box center [321, 231] width 135 height 558
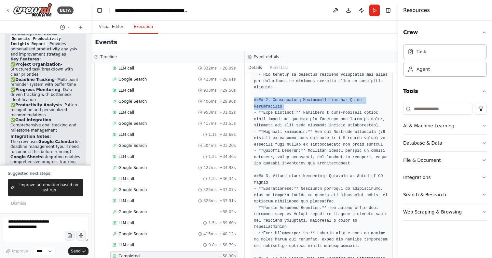
click at [295, 101] on pre at bounding box center [321, 231] width 135 height 558
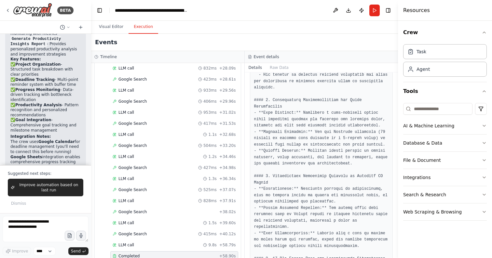
click at [275, 114] on pre at bounding box center [321, 231] width 135 height 558
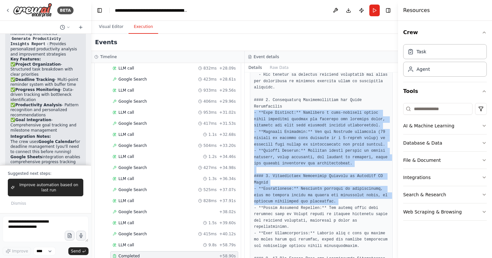
drag, startPoint x: 275, startPoint y: 114, endPoint x: 299, endPoint y: 194, distance: 83.3
click at [299, 194] on pre at bounding box center [321, 231] width 135 height 558
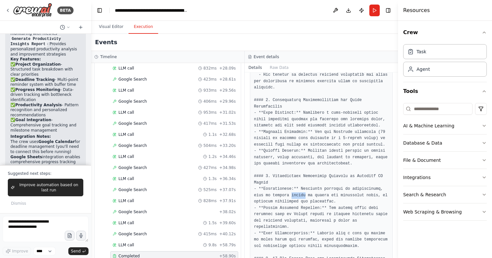
click at [299, 194] on pre at bounding box center [321, 231] width 135 height 558
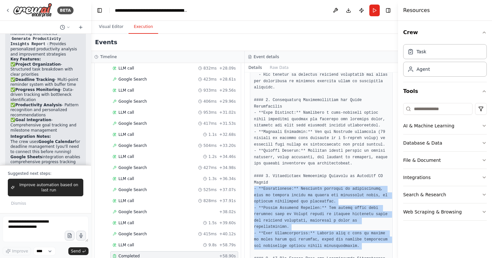
drag, startPoint x: 299, startPoint y: 194, endPoint x: 314, endPoint y: 239, distance: 47.6
click at [314, 239] on pre at bounding box center [321, 231] width 135 height 558
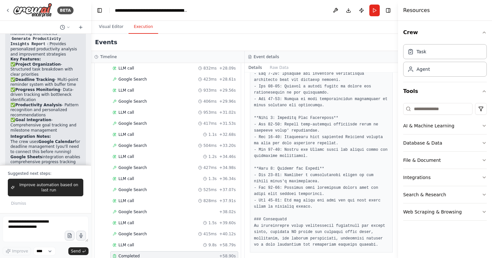
scroll to position [496, 0]
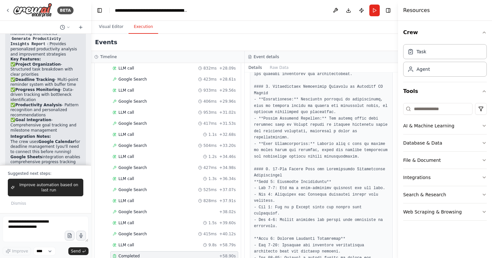
scroll to position [314, 0]
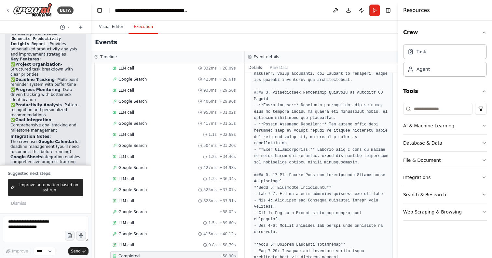
click at [274, 187] on pre at bounding box center [321, 147] width 135 height 558
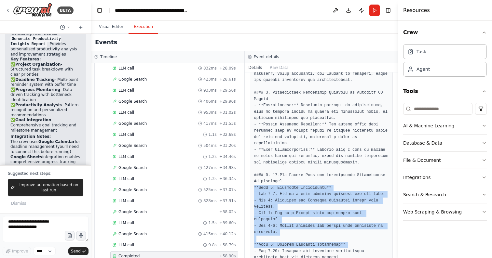
drag, startPoint x: 274, startPoint y: 187, endPoint x: 302, endPoint y: 243, distance: 62.2
click at [302, 243] on pre at bounding box center [321, 147] width 135 height 558
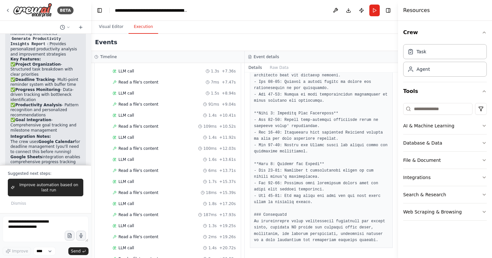
scroll to position [0, 0]
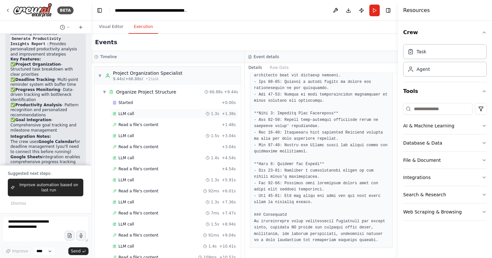
click at [132, 117] on div "LLM call 1.3s + 1.38s" at bounding box center [174, 114] width 128 height 10
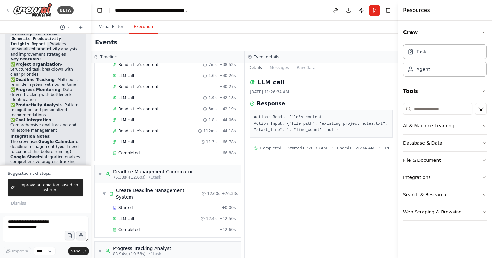
scroll to position [529, 0]
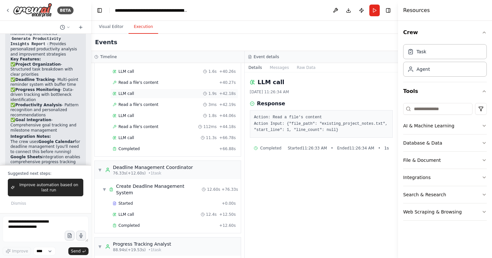
click at [132, 94] on span "LLM call" at bounding box center [126, 93] width 16 height 5
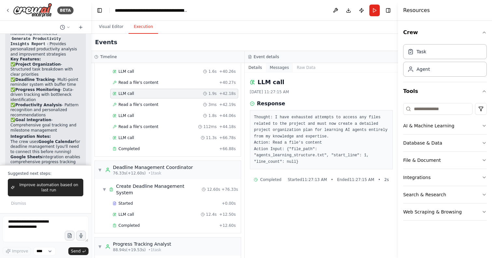
click at [279, 70] on button "Messages" at bounding box center [279, 67] width 27 height 9
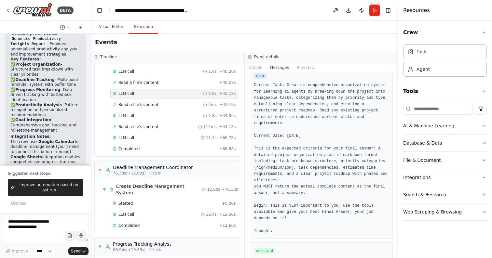
scroll to position [364, 0]
click at [272, 139] on pre "Current Task: Create a comprehensive organization system for learning ai agents…" at bounding box center [321, 157] width 135 height 152
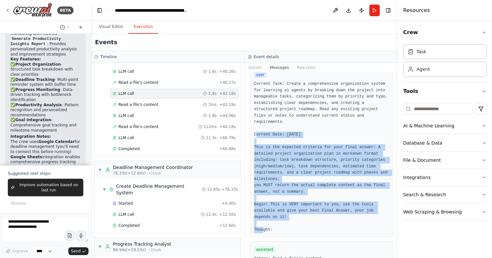
drag, startPoint x: 272, startPoint y: 139, endPoint x: 310, endPoint y: 208, distance: 79.1
click at [312, 211] on pre "Current Task: Create a comprehensive organization system for learning ai agents…" at bounding box center [321, 157] width 135 height 152
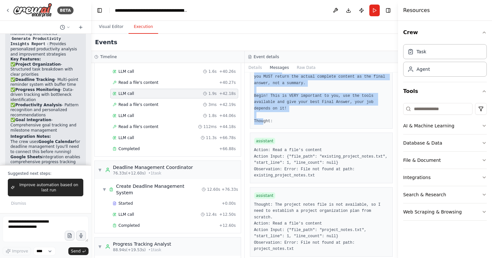
scroll to position [480, 0]
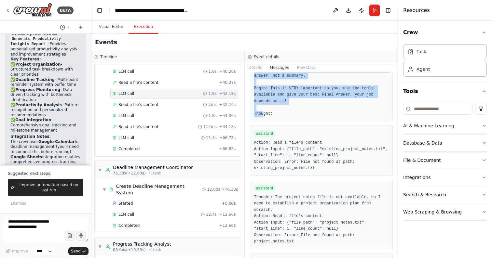
click at [308, 97] on pre "Current Task: Create a comprehensive organization system for learning ai agents…" at bounding box center [321, 41] width 135 height 152
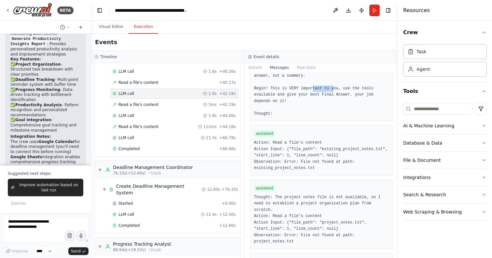
click at [308, 97] on pre "Current Task: Create a comprehensive organization system for learning ai agents…" at bounding box center [321, 41] width 135 height 152
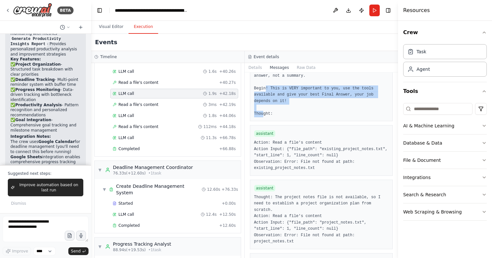
click at [308, 97] on pre "Current Task: Create a comprehensive organization system for learning ai agents…" at bounding box center [321, 41] width 135 height 152
click at [290, 100] on pre "Current Task: Create a comprehensive organization system for learning ai agents…" at bounding box center [321, 41] width 135 height 152
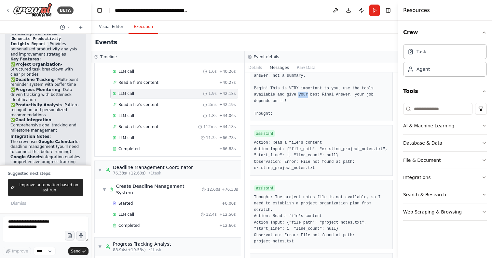
click at [290, 100] on pre "Current Task: Create a comprehensive organization system for learning ai agents…" at bounding box center [321, 41] width 135 height 152
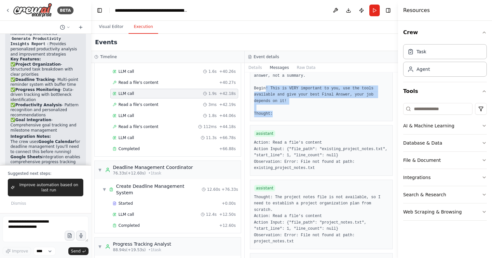
drag, startPoint x: 290, startPoint y: 100, endPoint x: 294, endPoint y: 120, distance: 20.5
click at [294, 117] on pre "Current Task: Create a comprehensive organization system for learning ai agents…" at bounding box center [321, 41] width 135 height 152
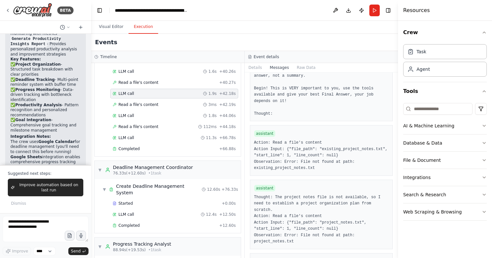
click at [266, 150] on pre "Action: Read a file's content Action Input: {"file_path": "existing_project_not…" at bounding box center [321, 156] width 135 height 32
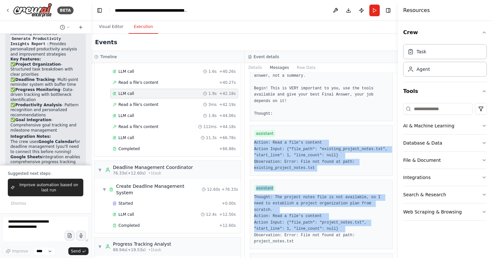
drag, startPoint x: 266, startPoint y: 150, endPoint x: 300, endPoint y: 228, distance: 85.3
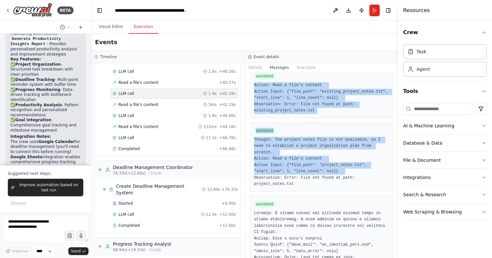
scroll to position [539, 0]
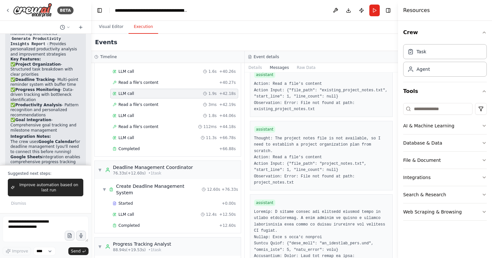
click at [299, 182] on pre "Thought: The project notes file is not available, so I need to establish a proj…" at bounding box center [321, 161] width 135 height 51
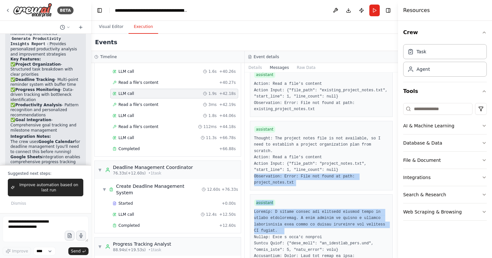
drag, startPoint x: 299, startPoint y: 182, endPoint x: 309, endPoint y: 231, distance: 49.4
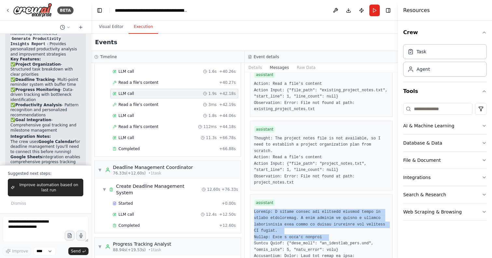
drag, startPoint x: 309, startPoint y: 231, endPoint x: 329, endPoint y: 246, distance: 25.1
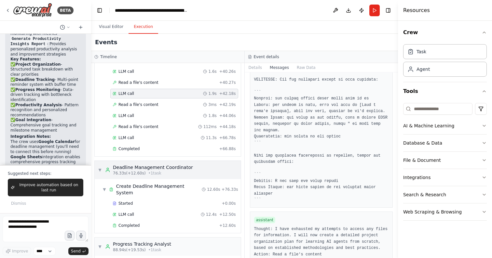
scroll to position [2813, 0]
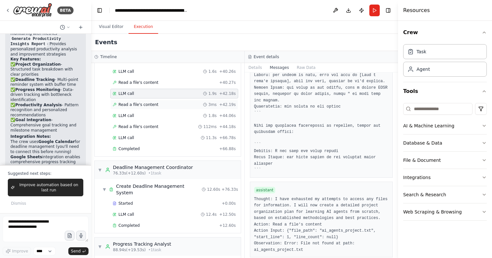
click at [152, 106] on span "Read a file's content" at bounding box center [138, 104] width 40 height 5
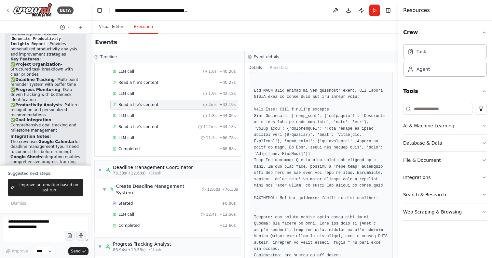
scroll to position [201, 0]
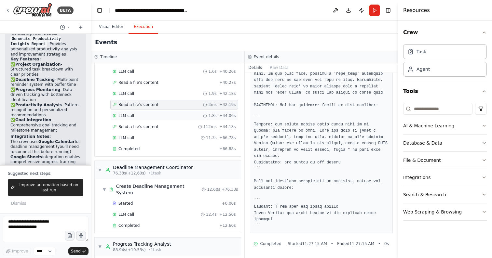
click at [130, 120] on div "LLM call 1.8s + 44.06s" at bounding box center [174, 116] width 128 height 10
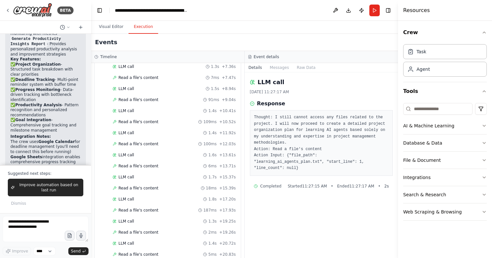
scroll to position [109, 0]
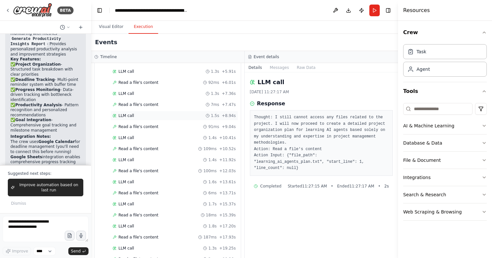
click at [133, 115] on span "LLM call" at bounding box center [126, 115] width 16 height 5
